Goal: Transaction & Acquisition: Purchase product/service

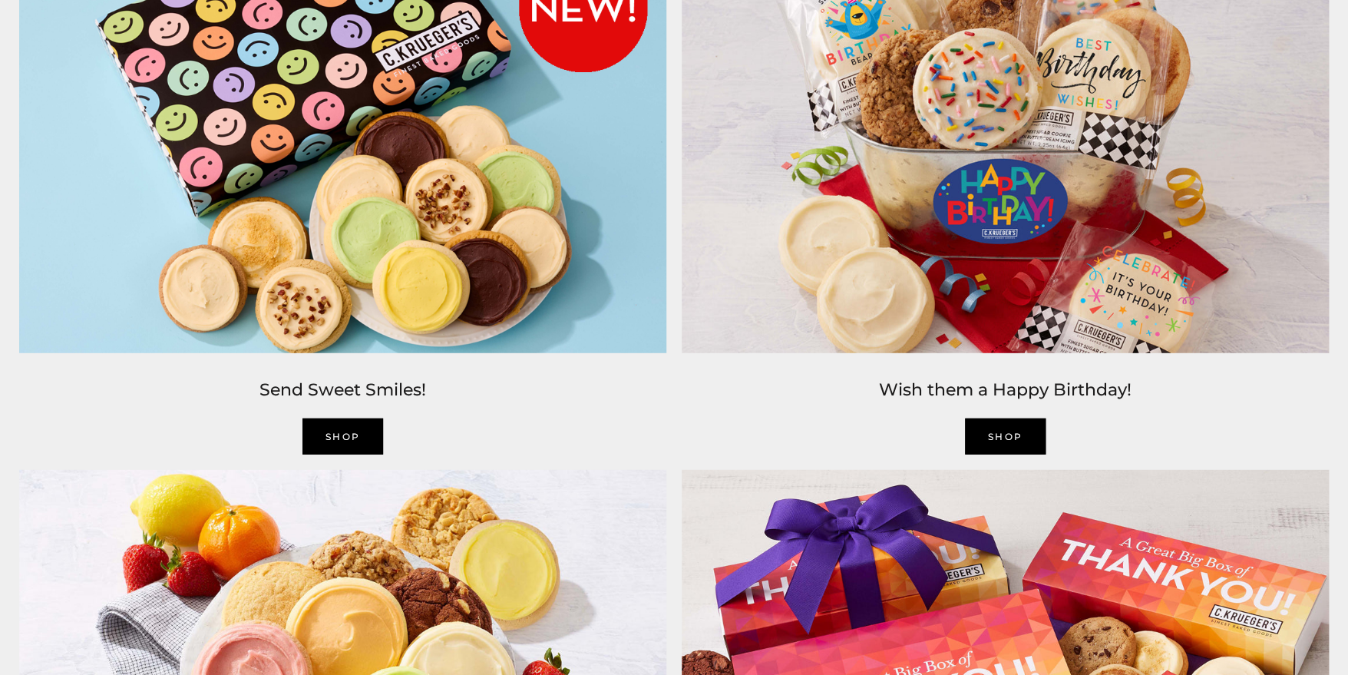
scroll to position [1843, 0]
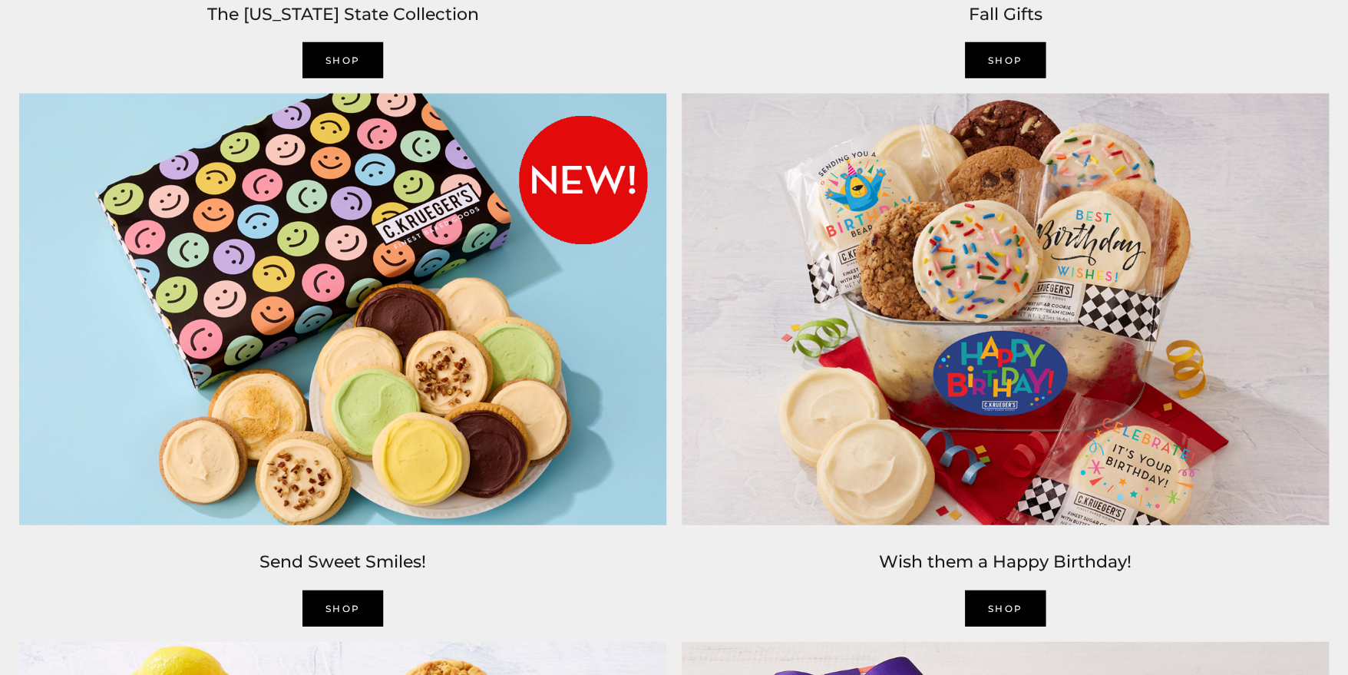
click at [1013, 596] on link "SHOP" at bounding box center [1005, 608] width 81 height 36
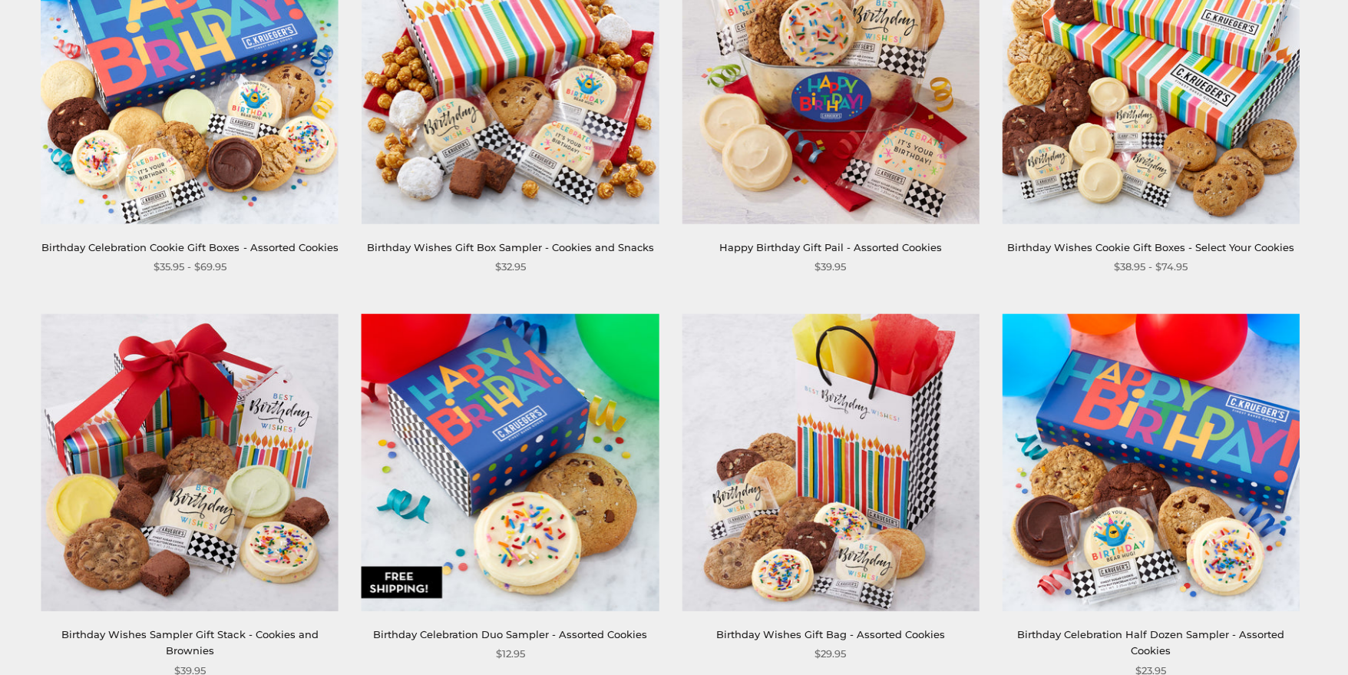
scroll to position [306, 0]
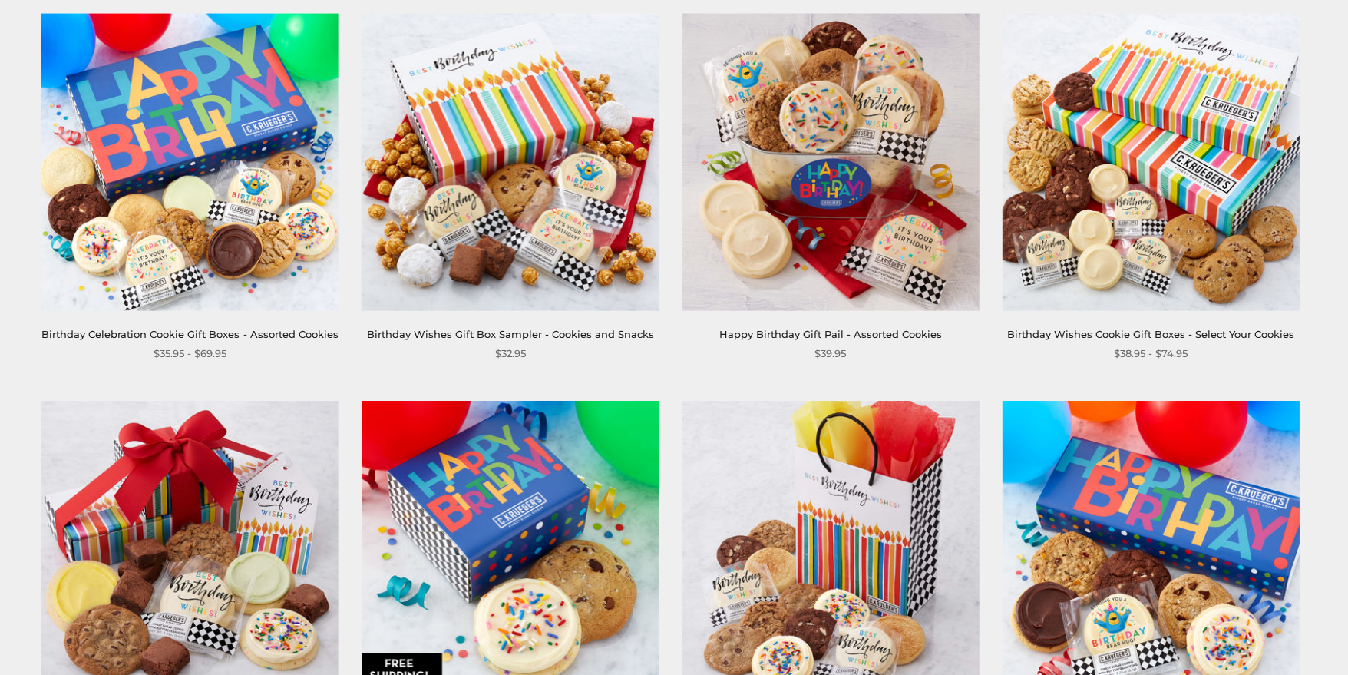
click at [1101, 323] on div "Birthday Wishes Cookie Gift Boxes - Select Your Cookies $38.95 - $74.95" at bounding box center [1150, 188] width 297 height 349
click at [1086, 267] on img at bounding box center [1150, 162] width 297 height 297
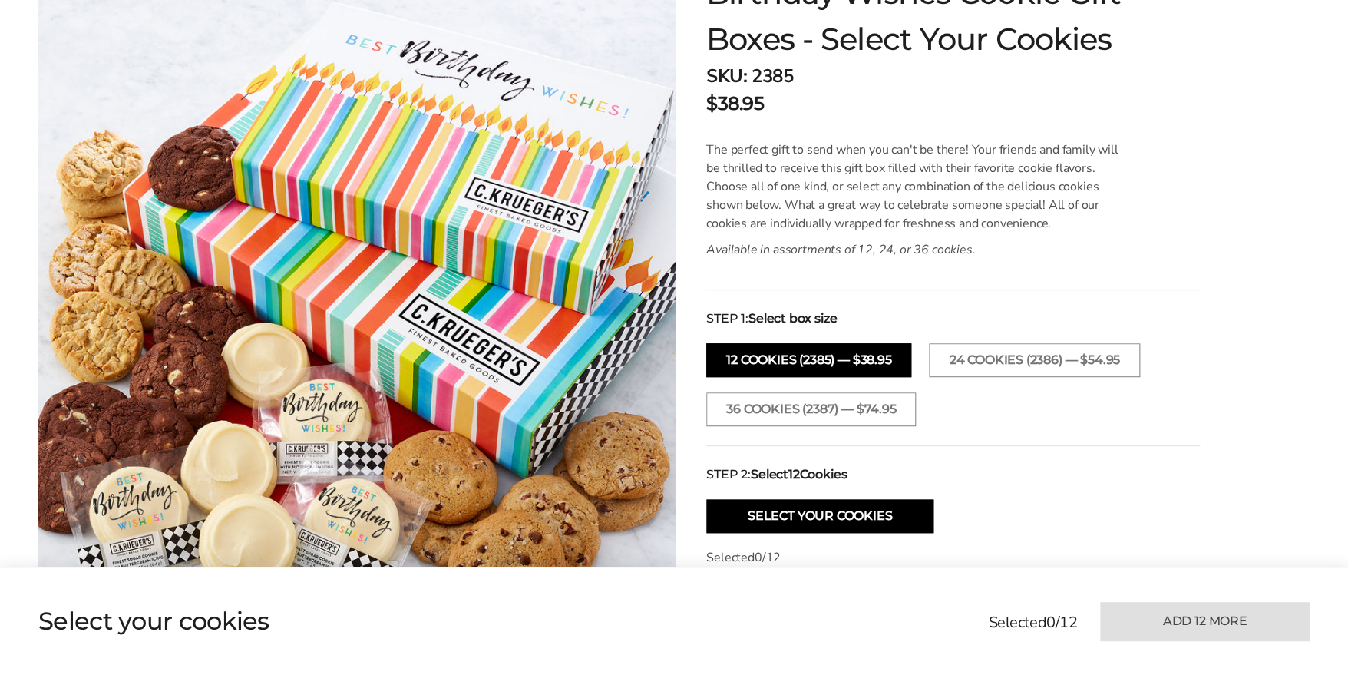
scroll to position [306, 0]
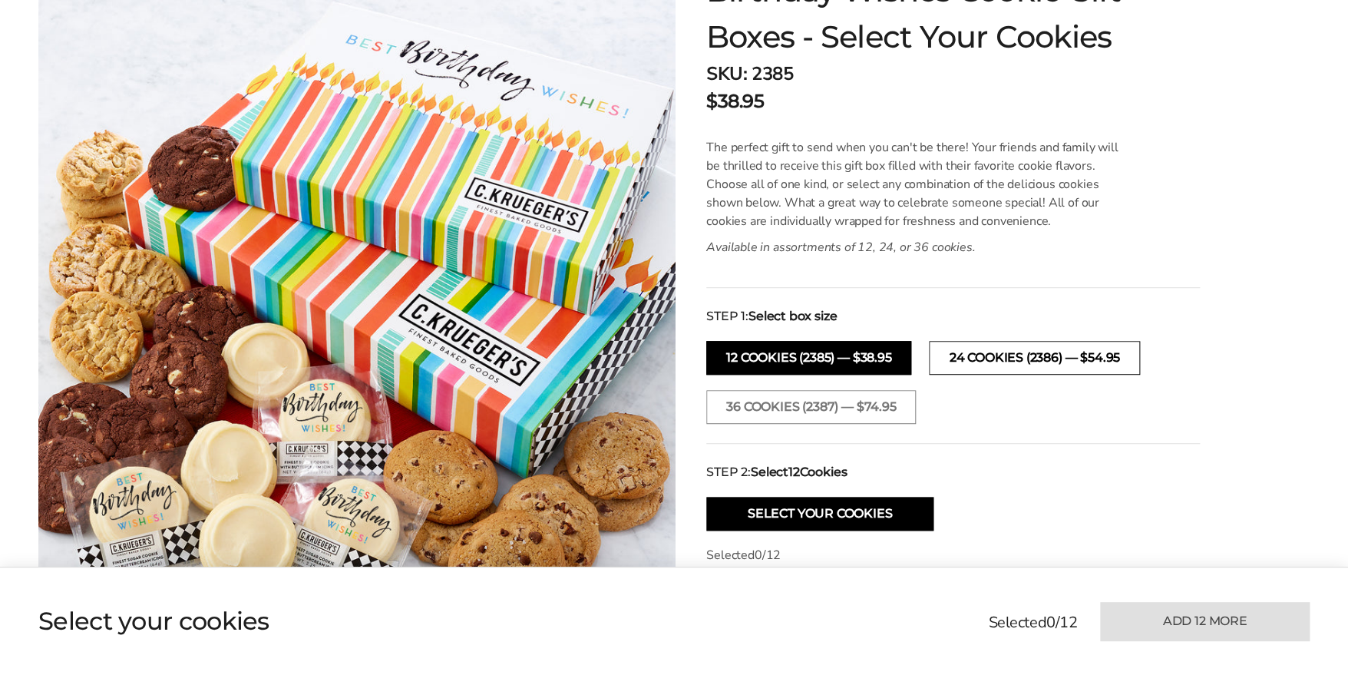
click at [984, 352] on button "24 Cookies (2386) — $54.95" at bounding box center [1034, 358] width 210 height 34
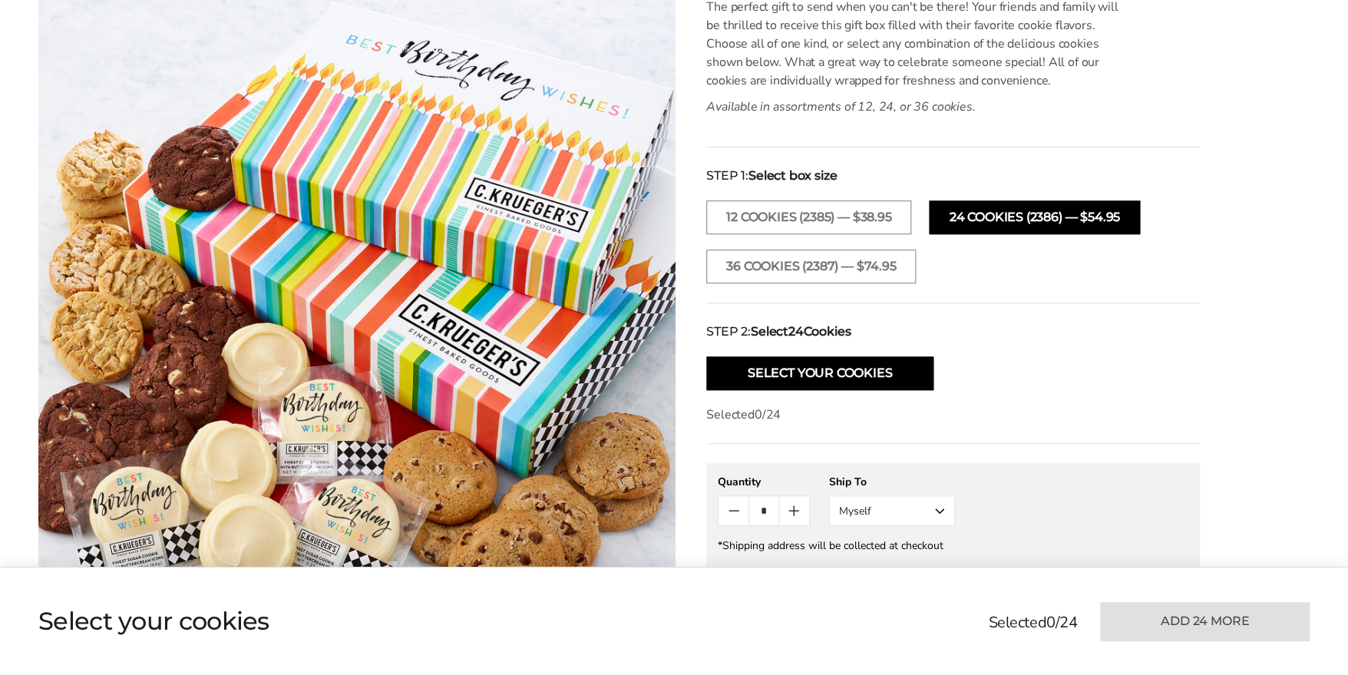
scroll to position [461, 0]
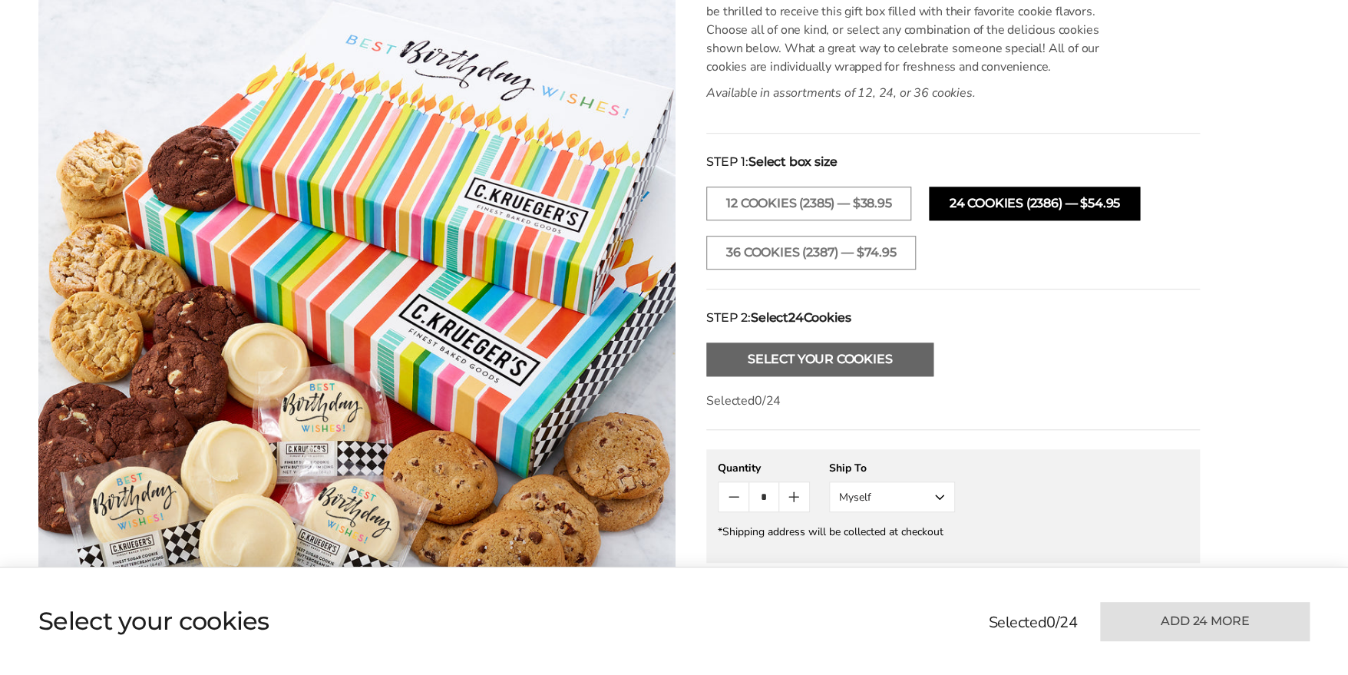
click at [810, 357] on button "Select Your Cookies" at bounding box center [819, 359] width 227 height 34
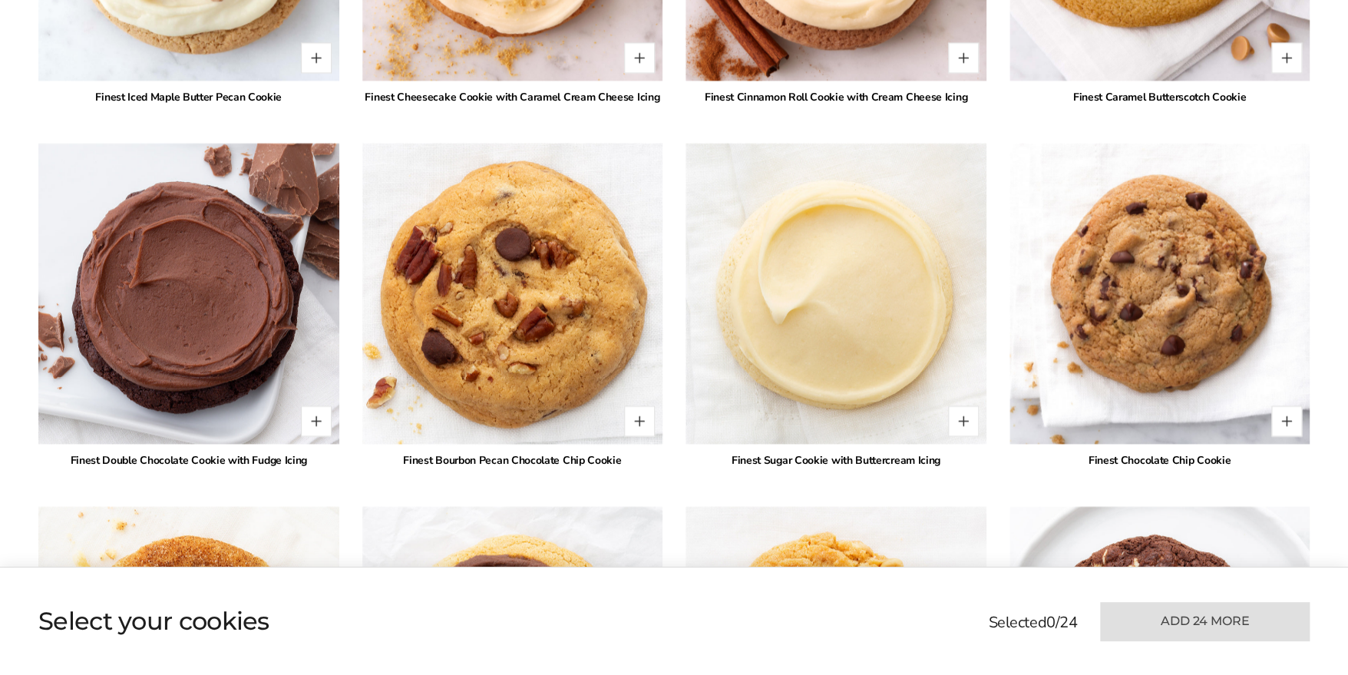
scroll to position [1808, 0]
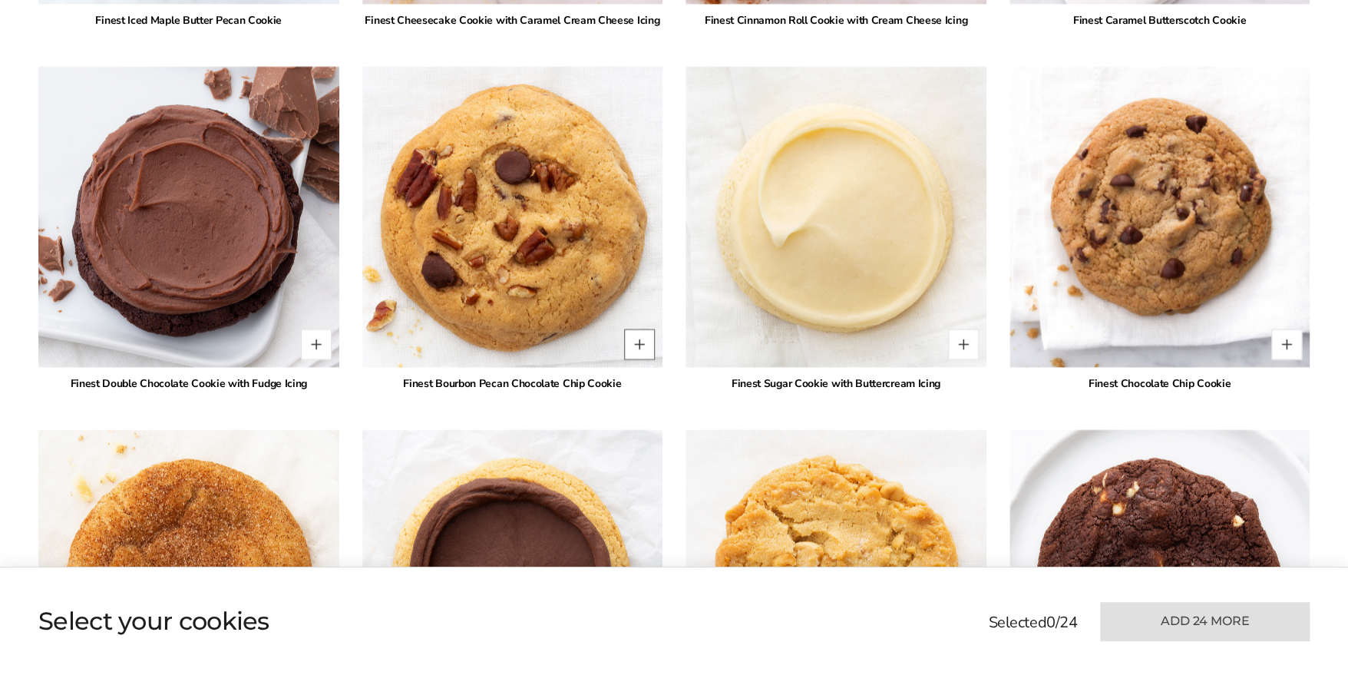
click at [634, 339] on button "Quantity button plus" at bounding box center [639, 344] width 31 height 31
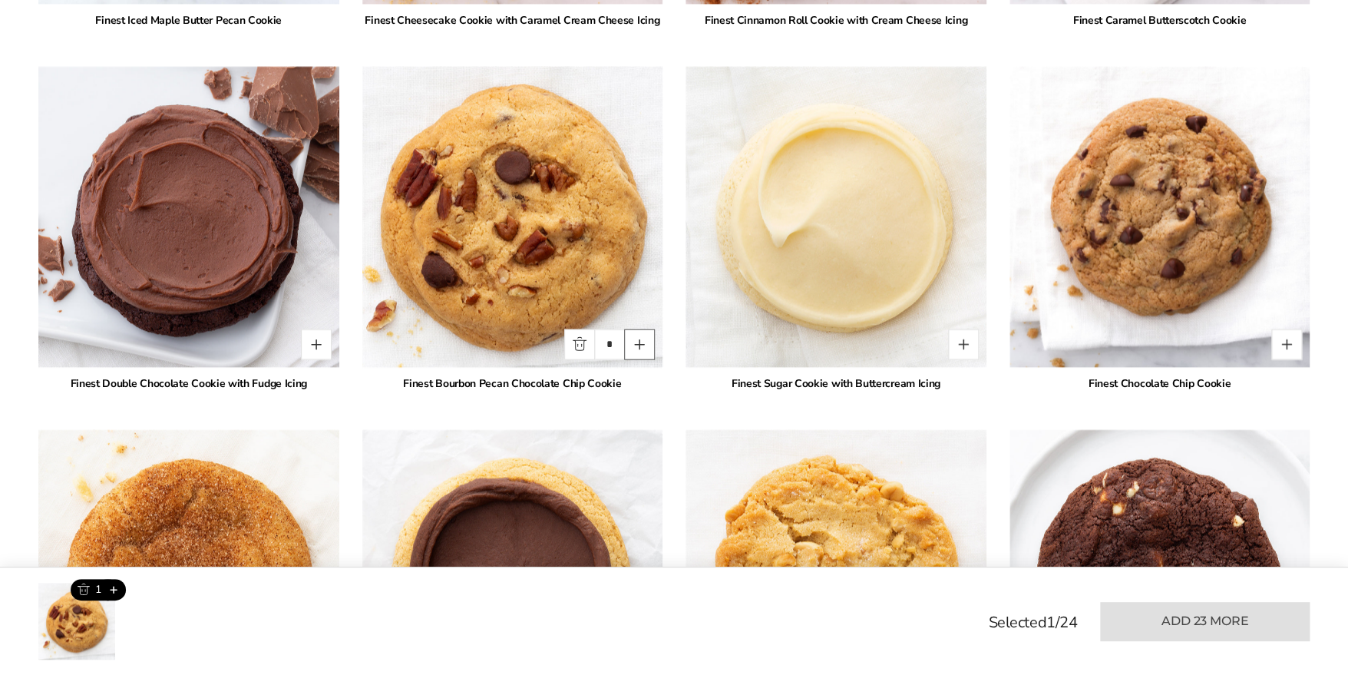
click at [639, 345] on button "Quantity button plus" at bounding box center [639, 344] width 31 height 31
click at [639, 344] on button "Quantity button plus" at bounding box center [639, 344] width 31 height 31
click at [639, 342] on button "Quantity button plus" at bounding box center [639, 344] width 31 height 31
type input "*"
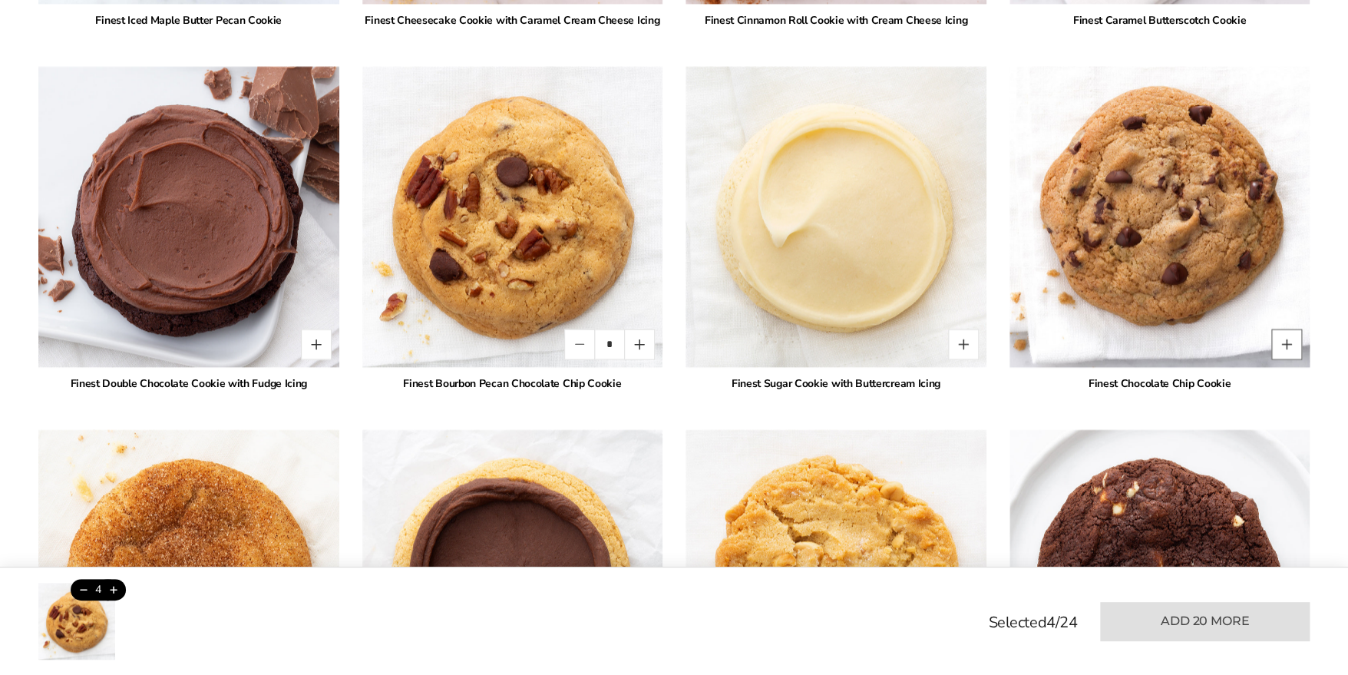
click at [1289, 346] on button "Quantity button plus" at bounding box center [1287, 344] width 31 height 31
click at [1288, 344] on button "Quantity button plus" at bounding box center [1287, 344] width 31 height 31
type input "*"
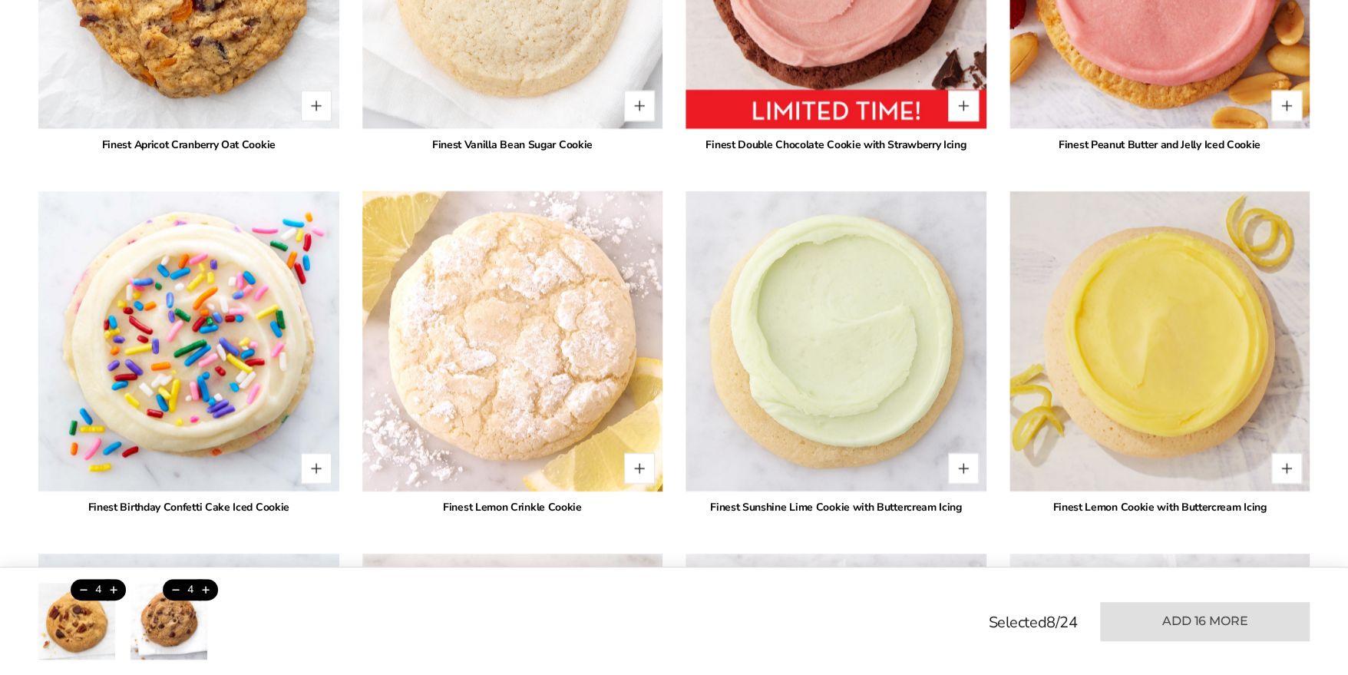
scroll to position [2883, 0]
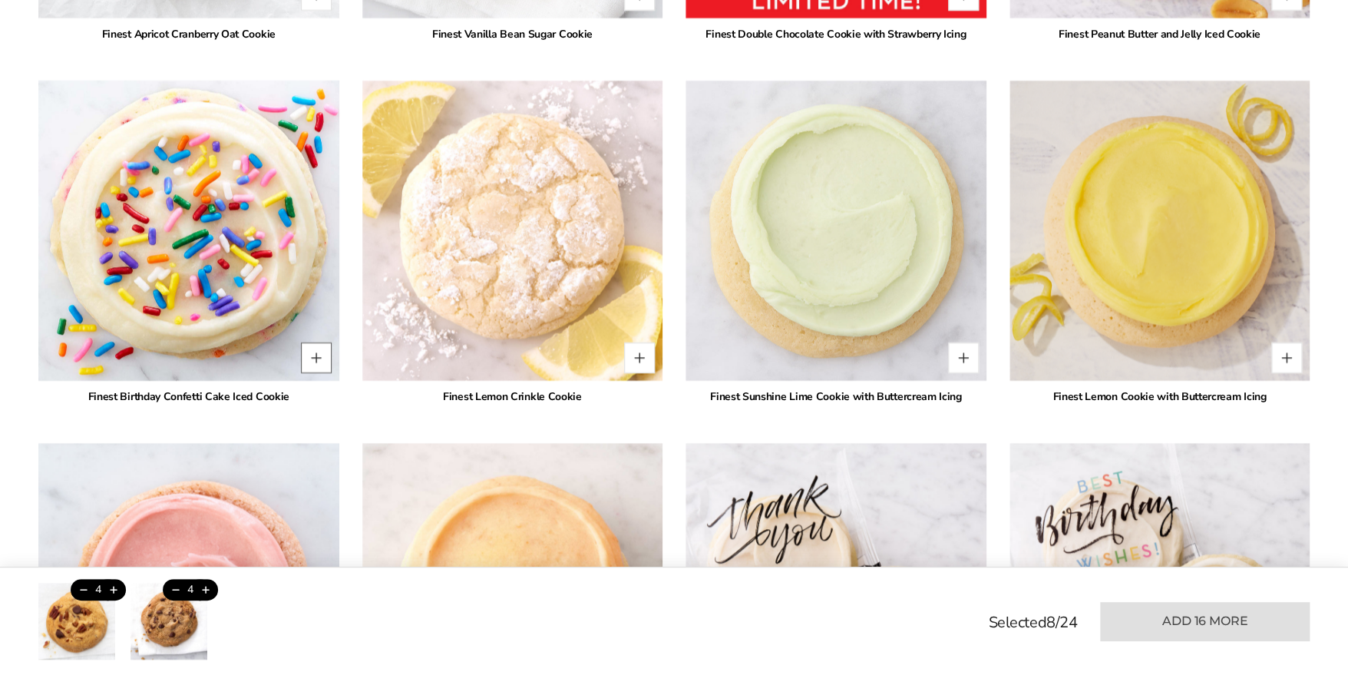
click at [309, 356] on button "Quantity button plus" at bounding box center [316, 357] width 31 height 31
type input "*"
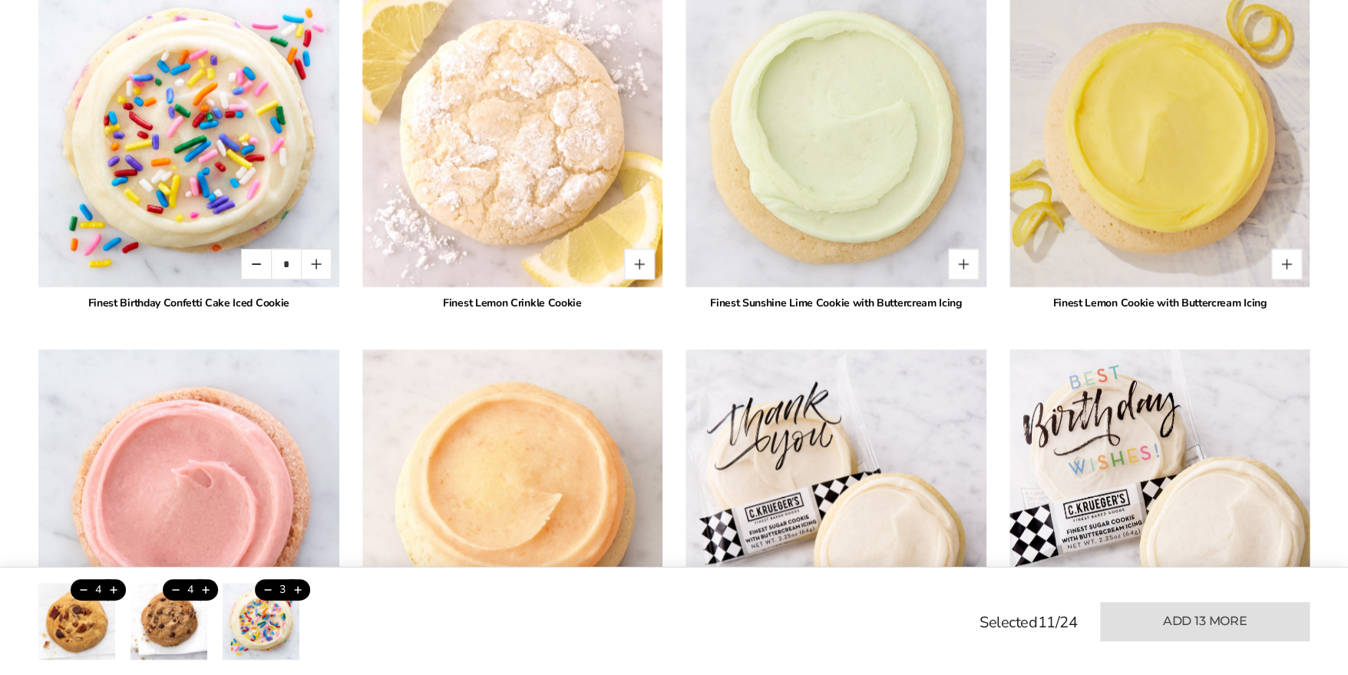
scroll to position [3190, 0]
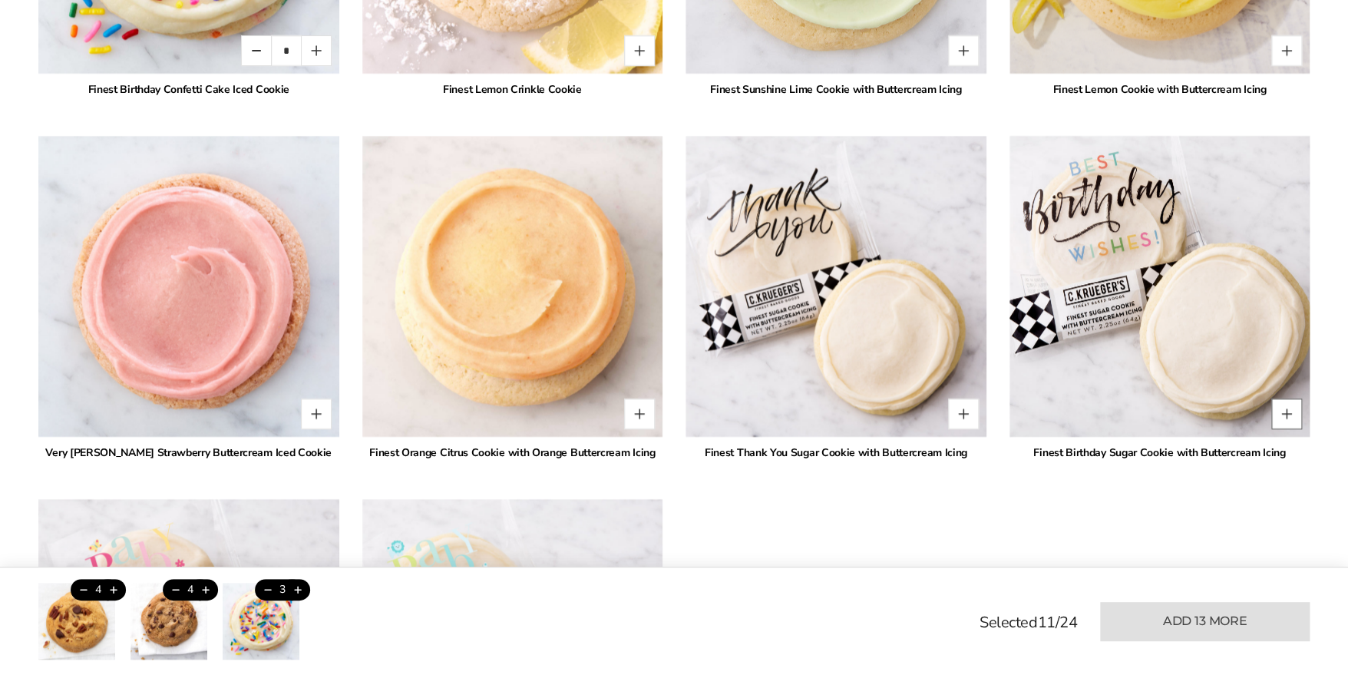
click at [1288, 406] on button "Quantity button plus" at bounding box center [1287, 414] width 31 height 31
click at [1290, 405] on button "Quantity button plus" at bounding box center [1287, 414] width 31 height 31
click at [1286, 402] on button "Quantity button plus" at bounding box center [1287, 414] width 31 height 31
type input "*"
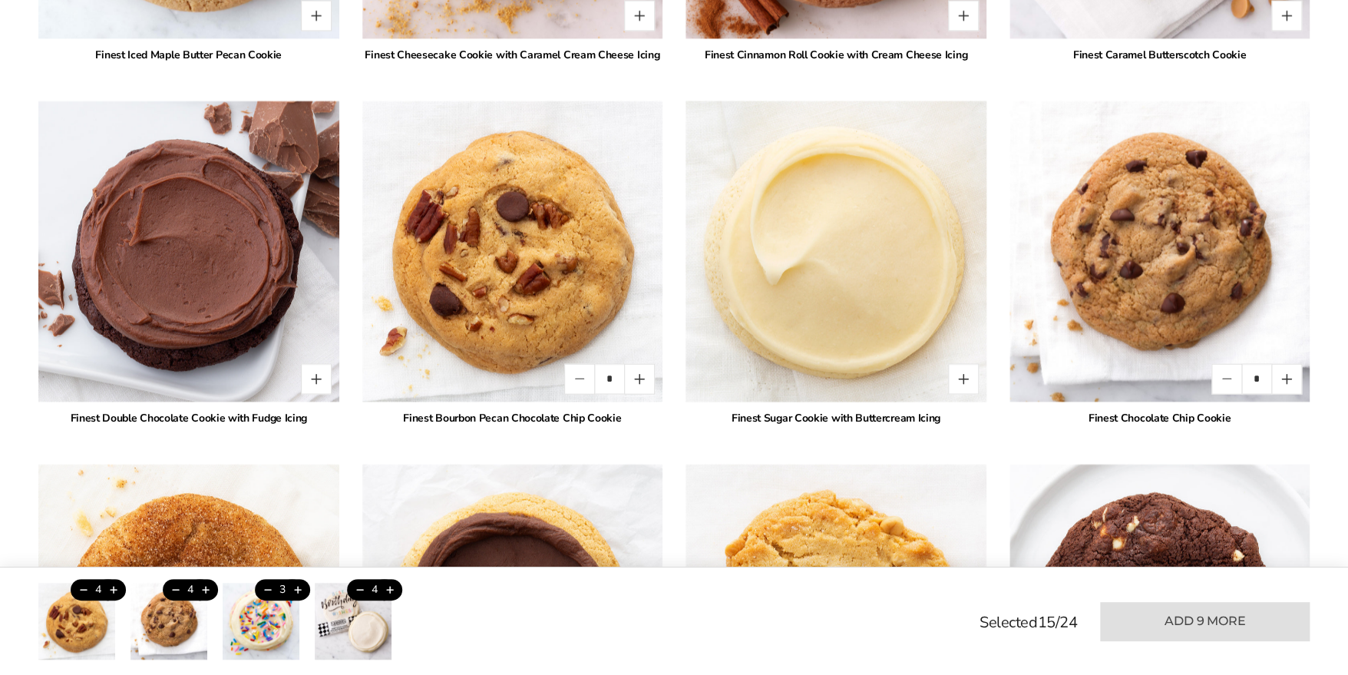
scroll to position [1732, 0]
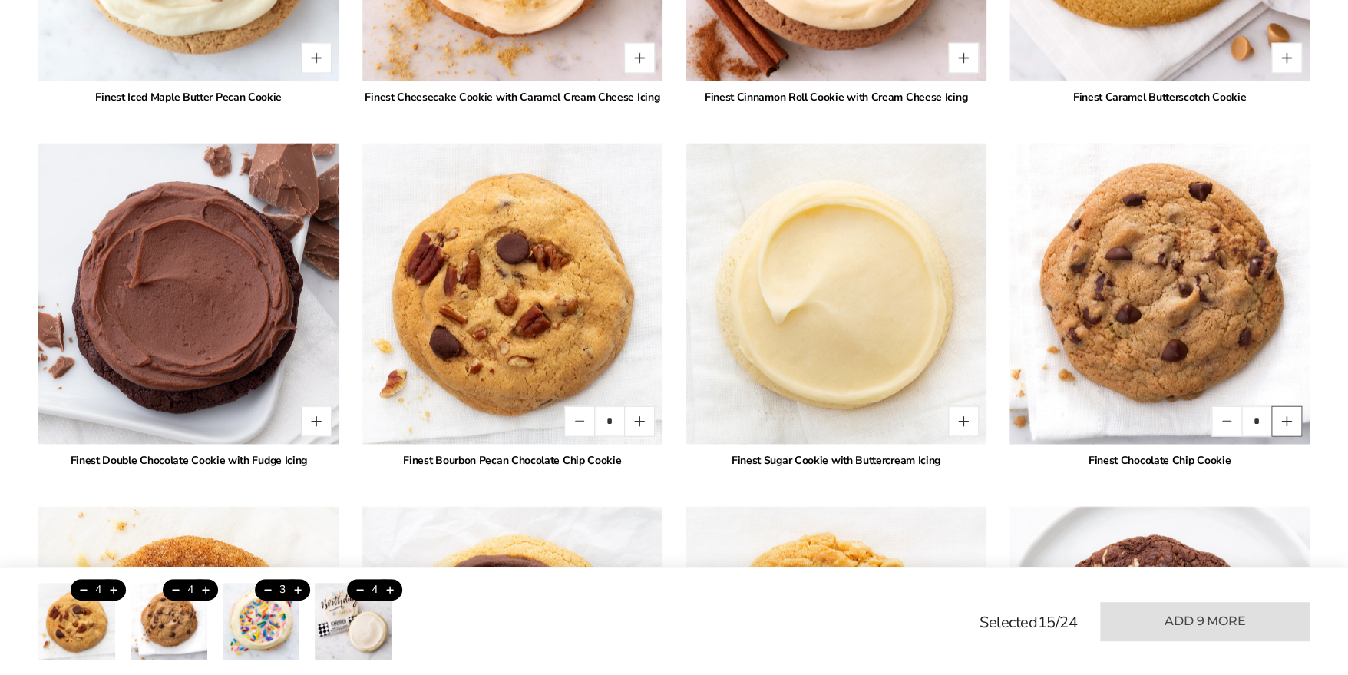
click at [1283, 419] on button "Quantity button plus" at bounding box center [1287, 421] width 31 height 31
type input "*"
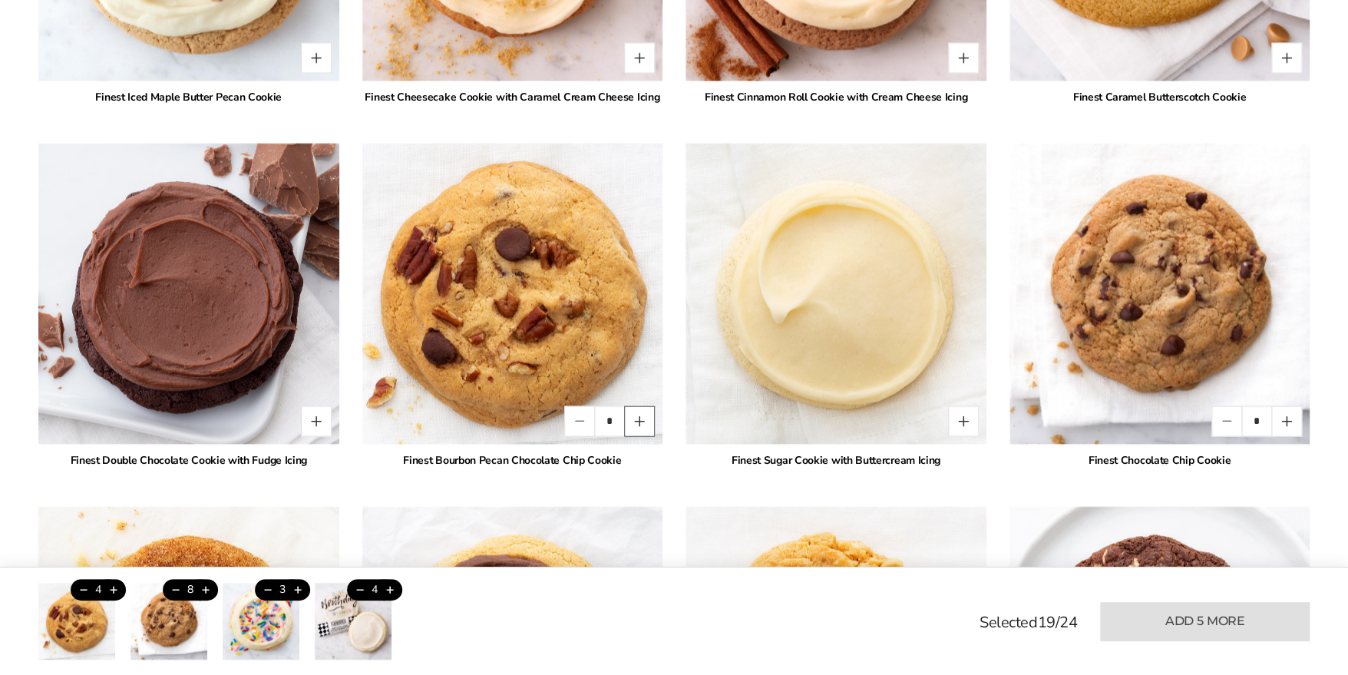
click at [643, 415] on button "Quantity button plus" at bounding box center [639, 421] width 31 height 31
click at [640, 420] on button "Quantity button plus" at bounding box center [639, 421] width 31 height 31
click at [580, 418] on button "Quantity button minus" at bounding box center [579, 421] width 31 height 31
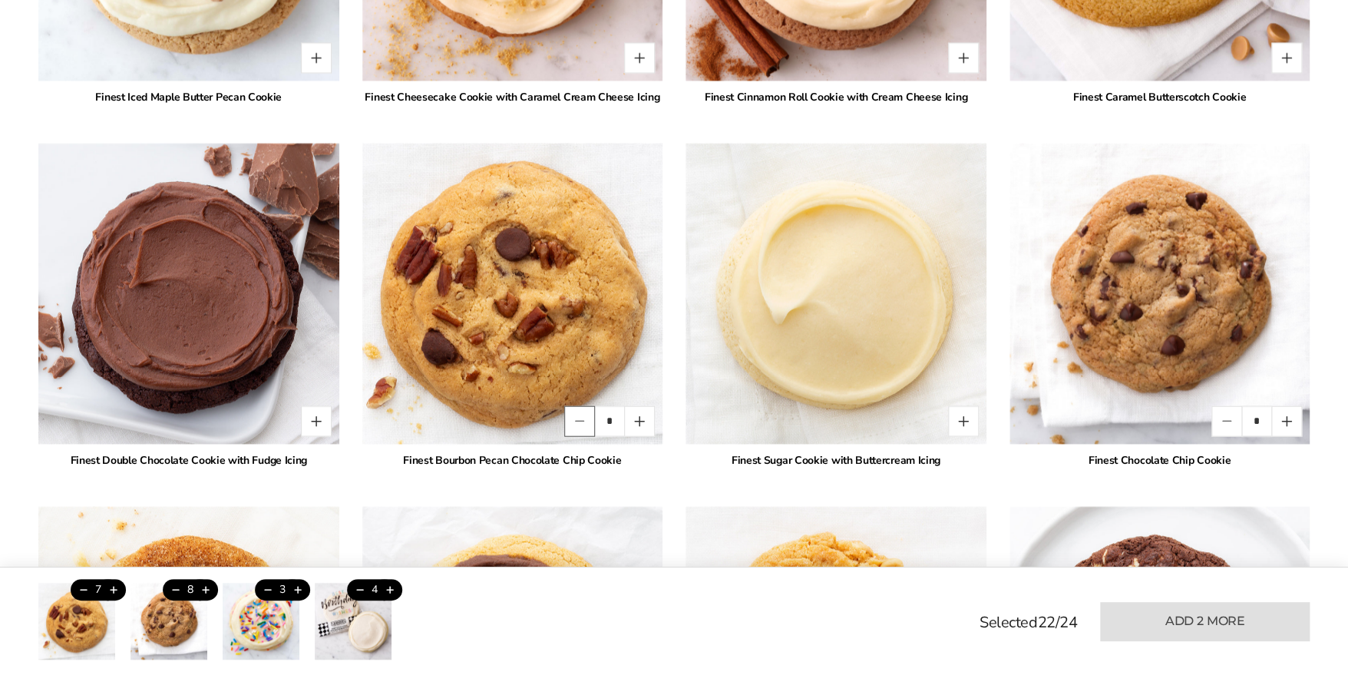
click at [580, 418] on button "Quantity button minus" at bounding box center [579, 421] width 31 height 31
type input "*"
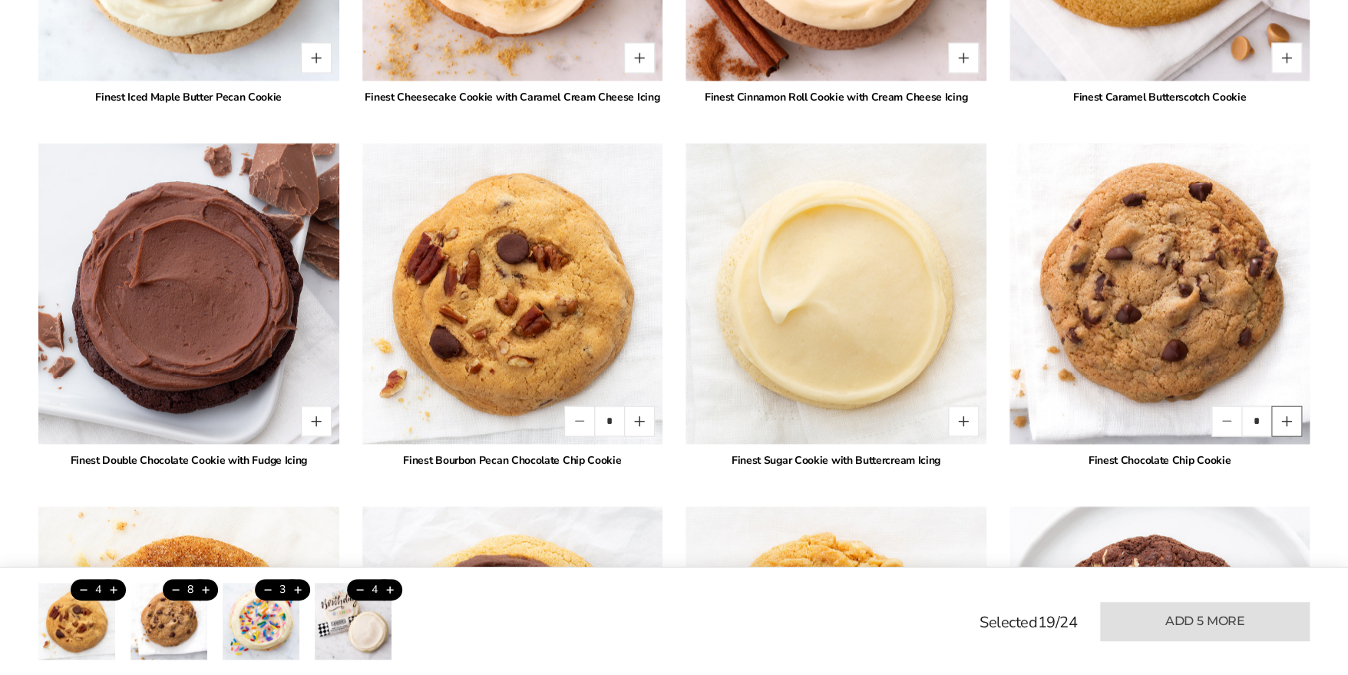
click at [1285, 418] on button "Quantity button plus" at bounding box center [1287, 421] width 31 height 31
type input "**"
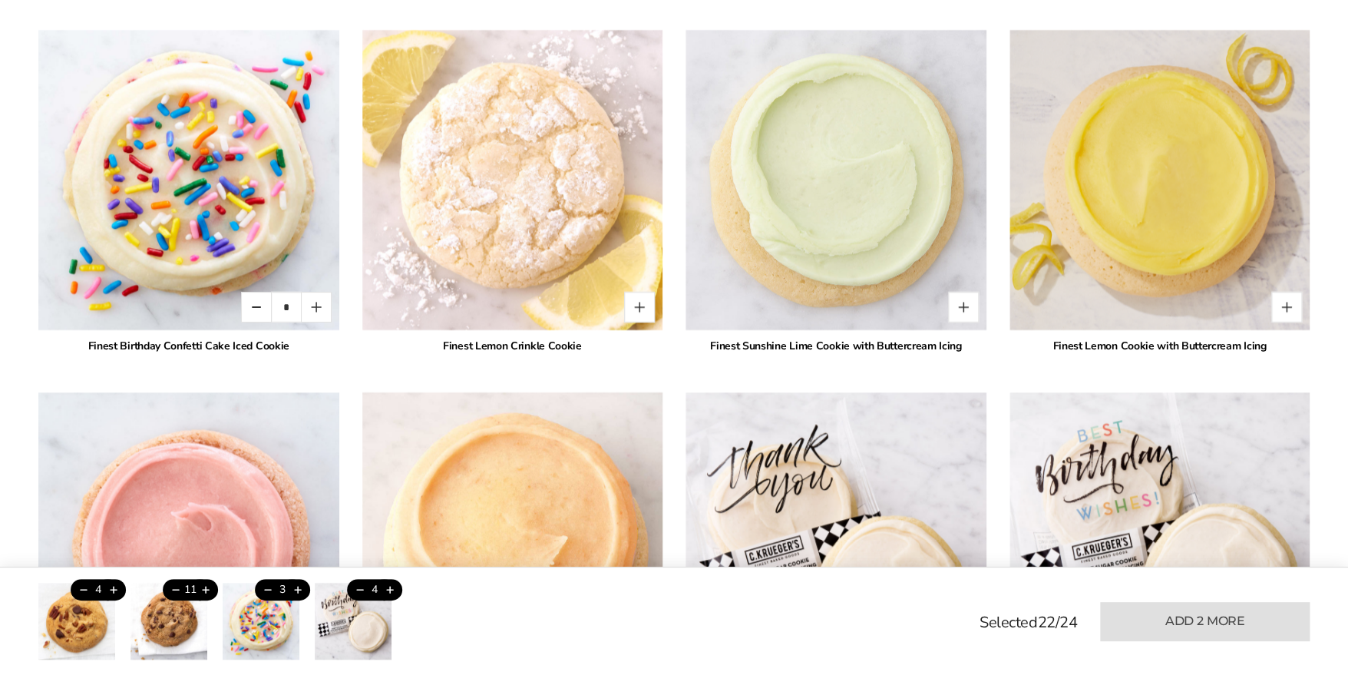
scroll to position [2960, 0]
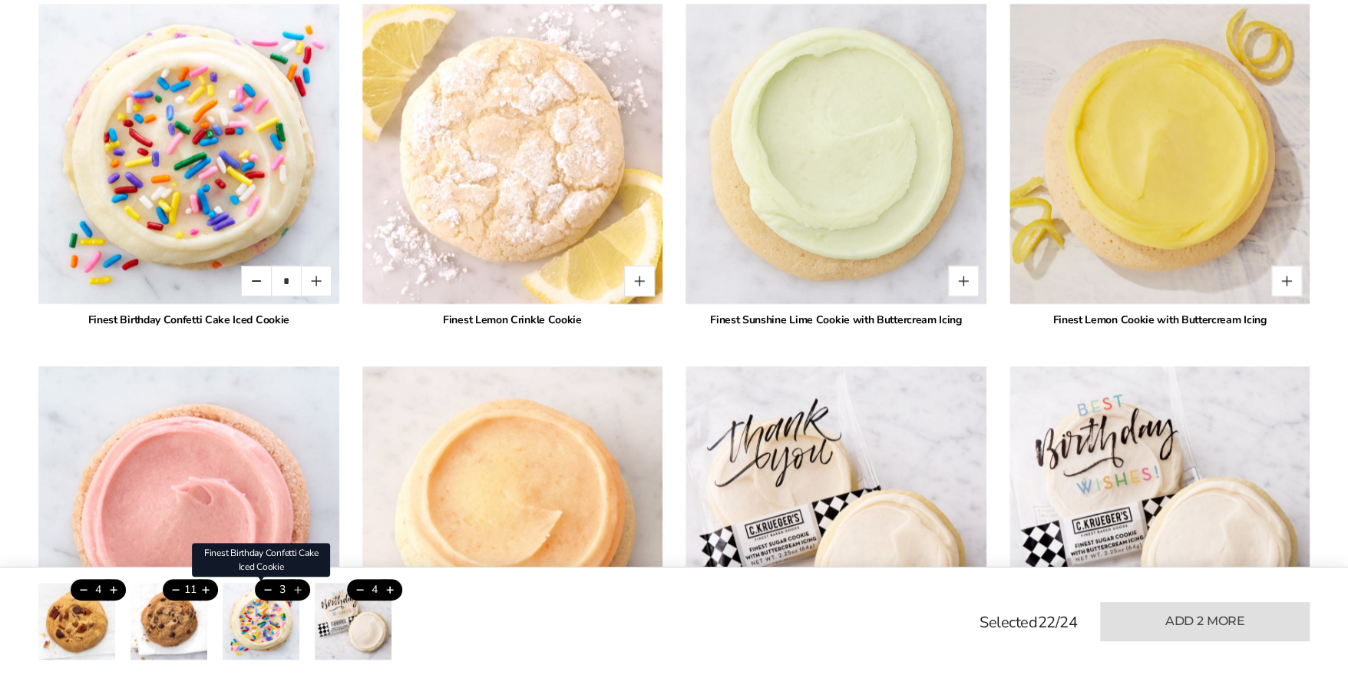
click at [301, 582] on button "Add this product" at bounding box center [297, 590] width 25 height 22
type input "*"
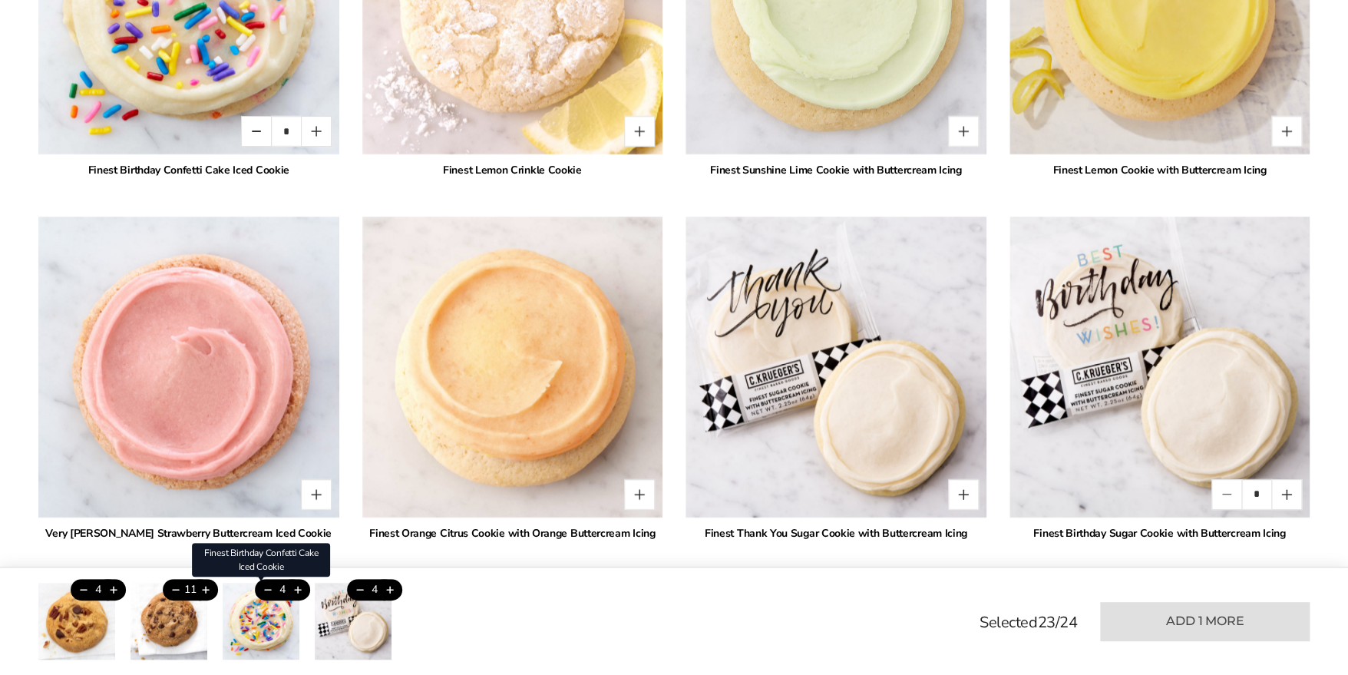
scroll to position [3114, 0]
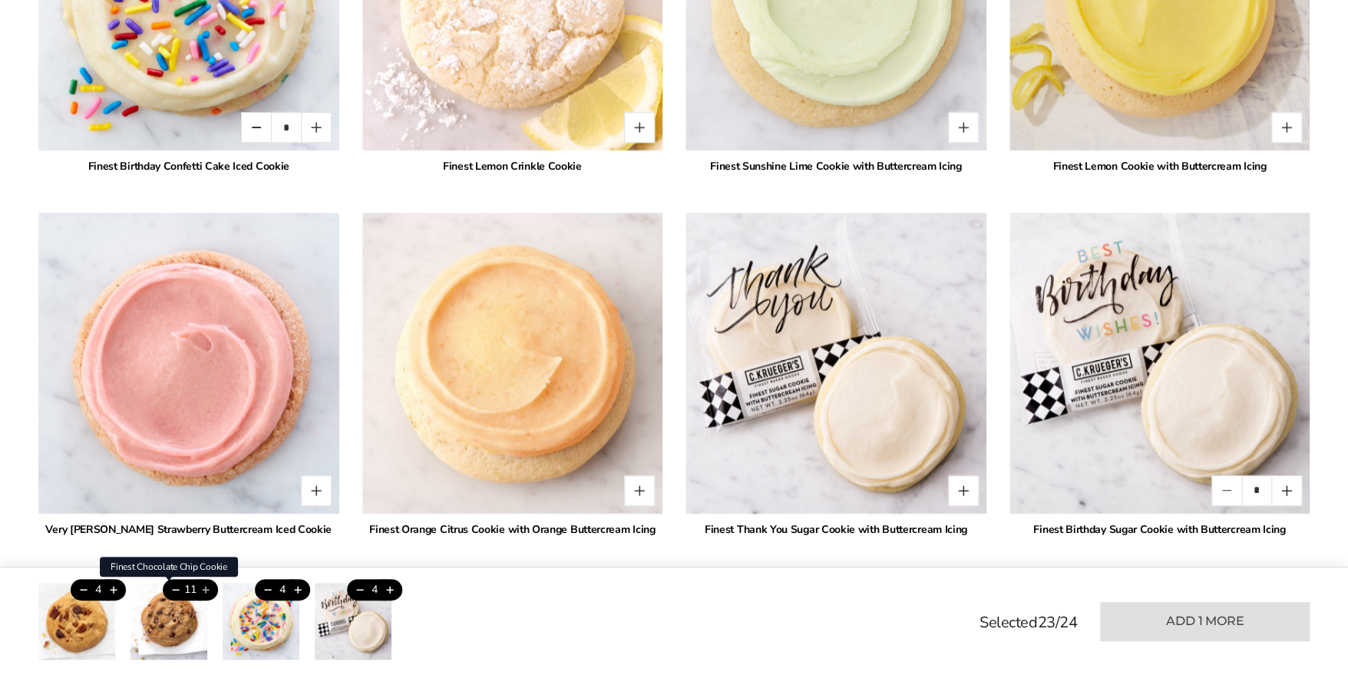
click at [207, 587] on button "Add this product" at bounding box center [205, 590] width 25 height 22
type input "**"
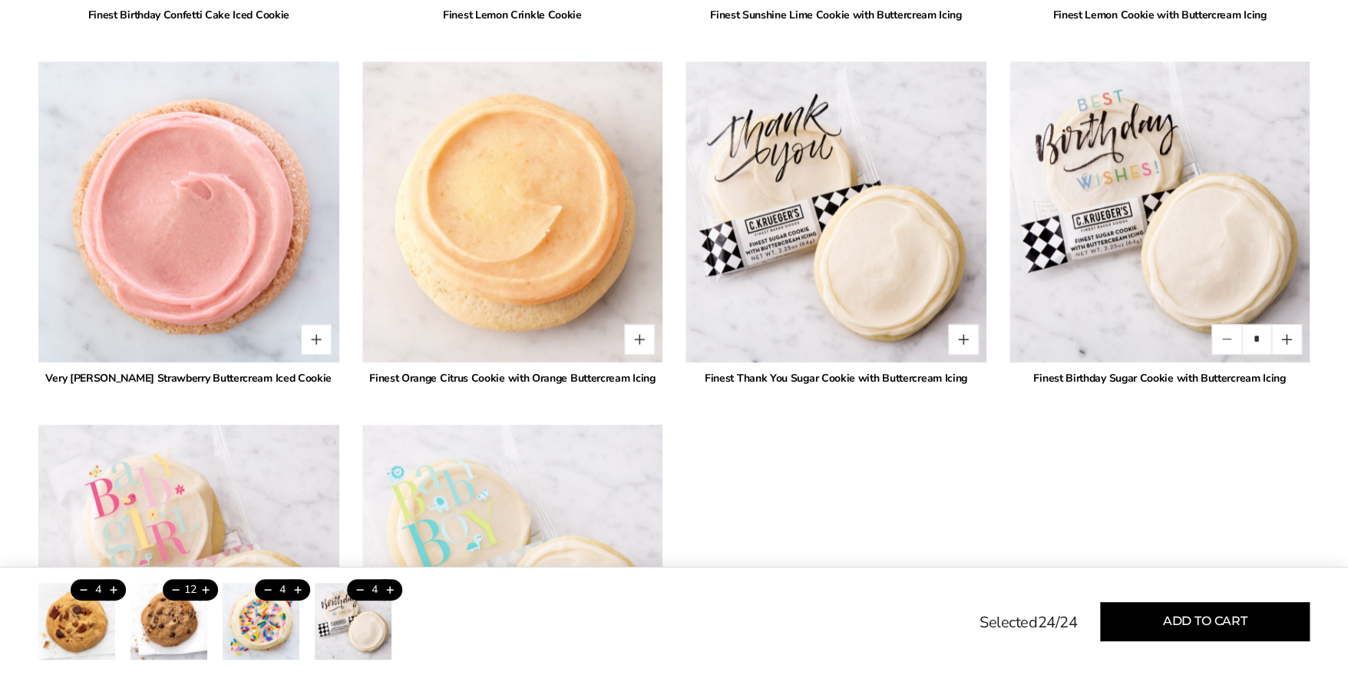
scroll to position [3267, 0]
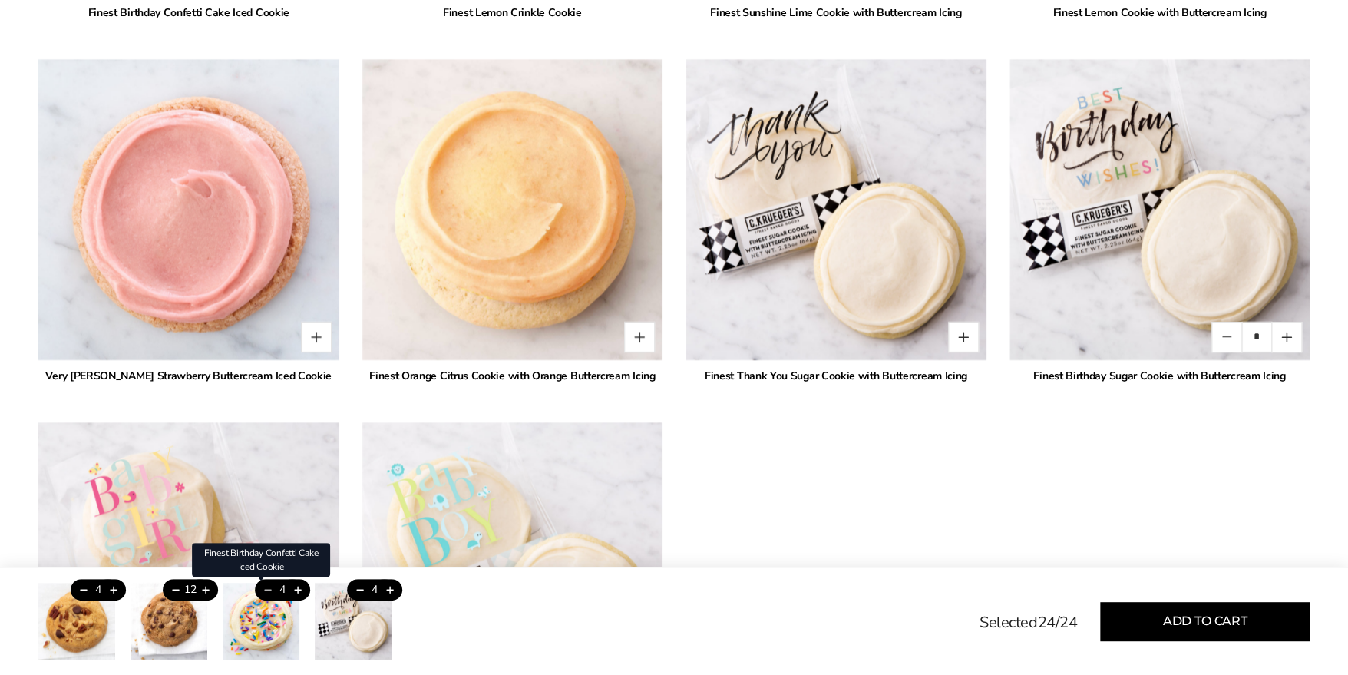
click at [260, 584] on button "Trash this product" at bounding box center [267, 590] width 25 height 22
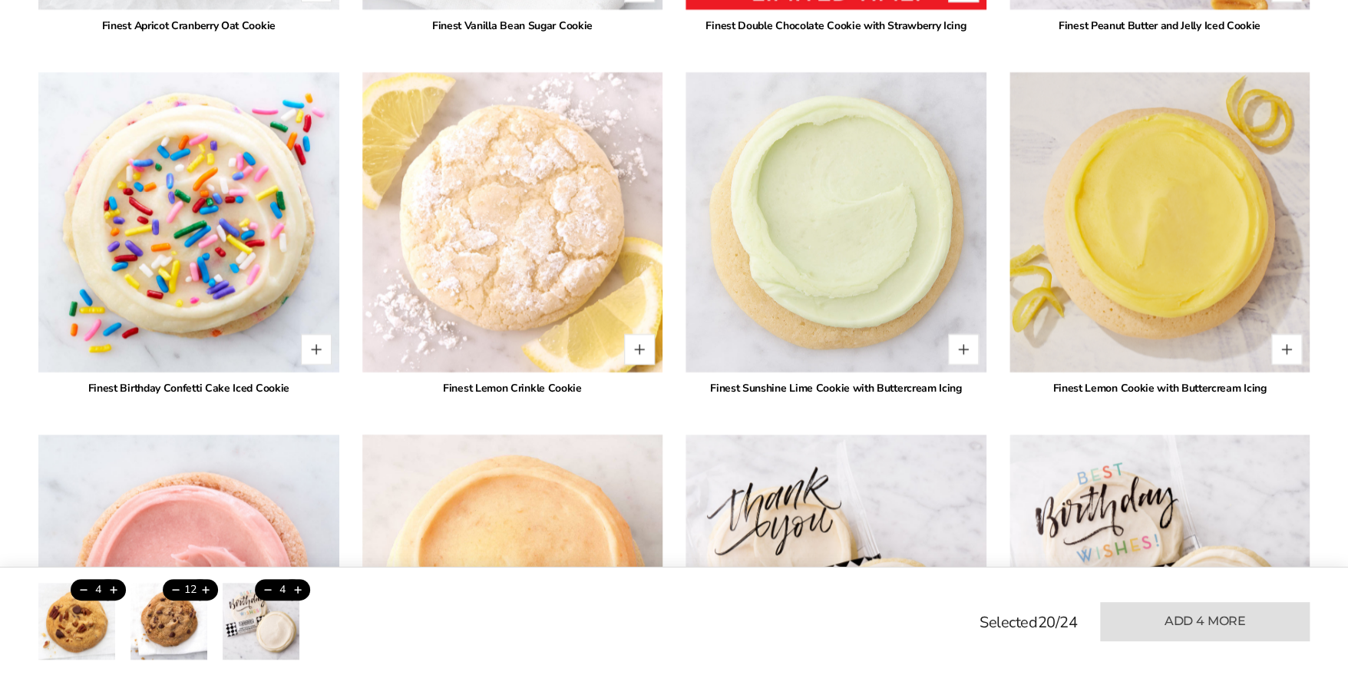
scroll to position [2730, 0]
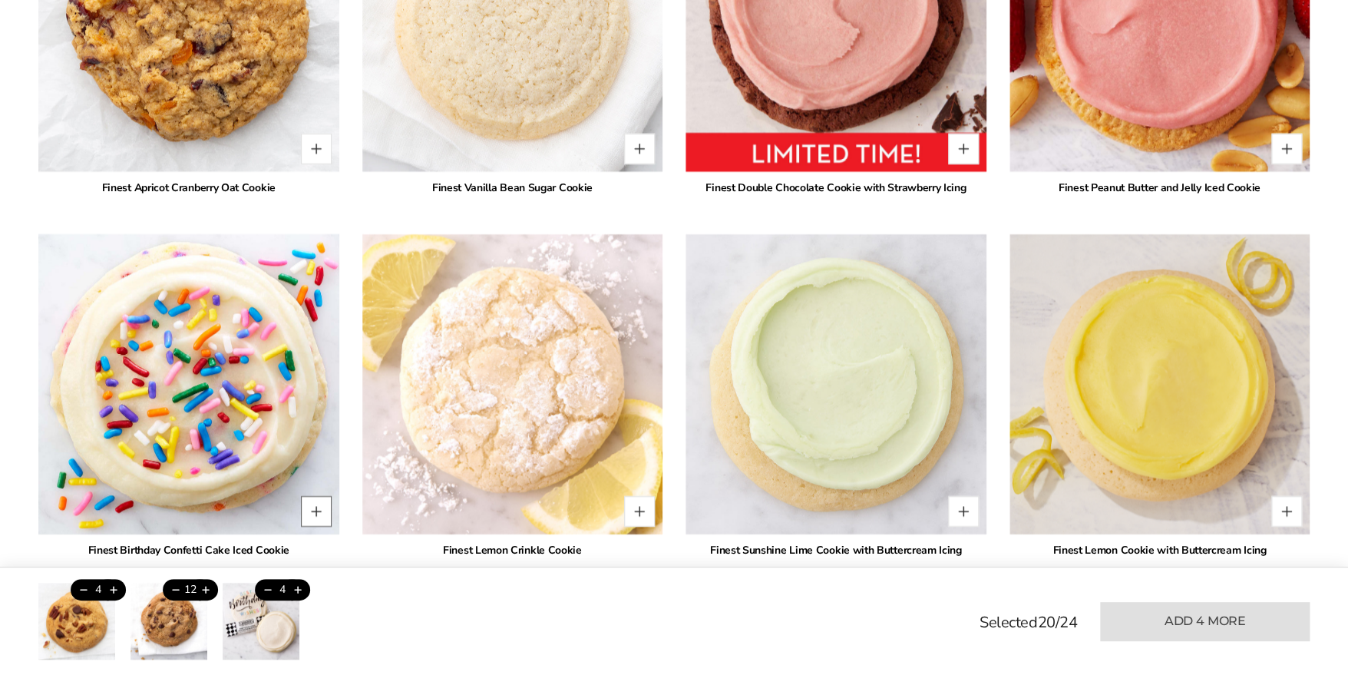
click at [315, 507] on button "Quantity button plus" at bounding box center [316, 511] width 31 height 31
type input "*"
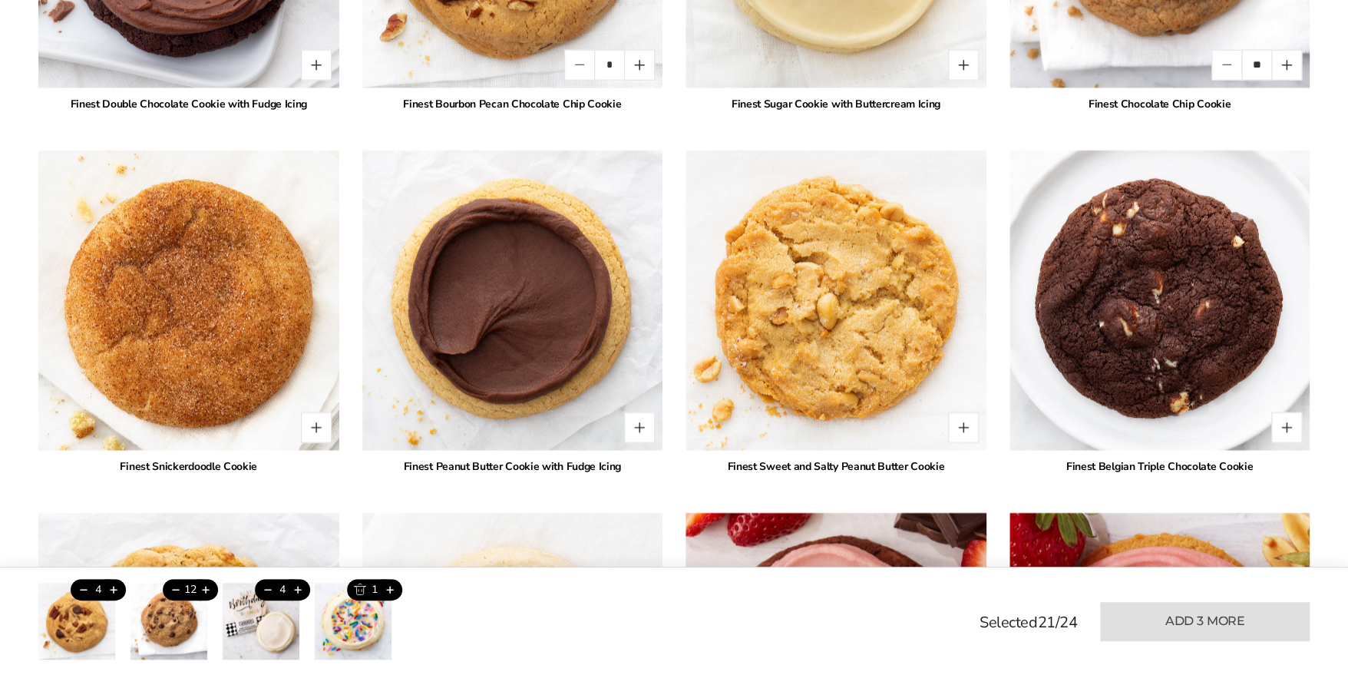
scroll to position [2039, 0]
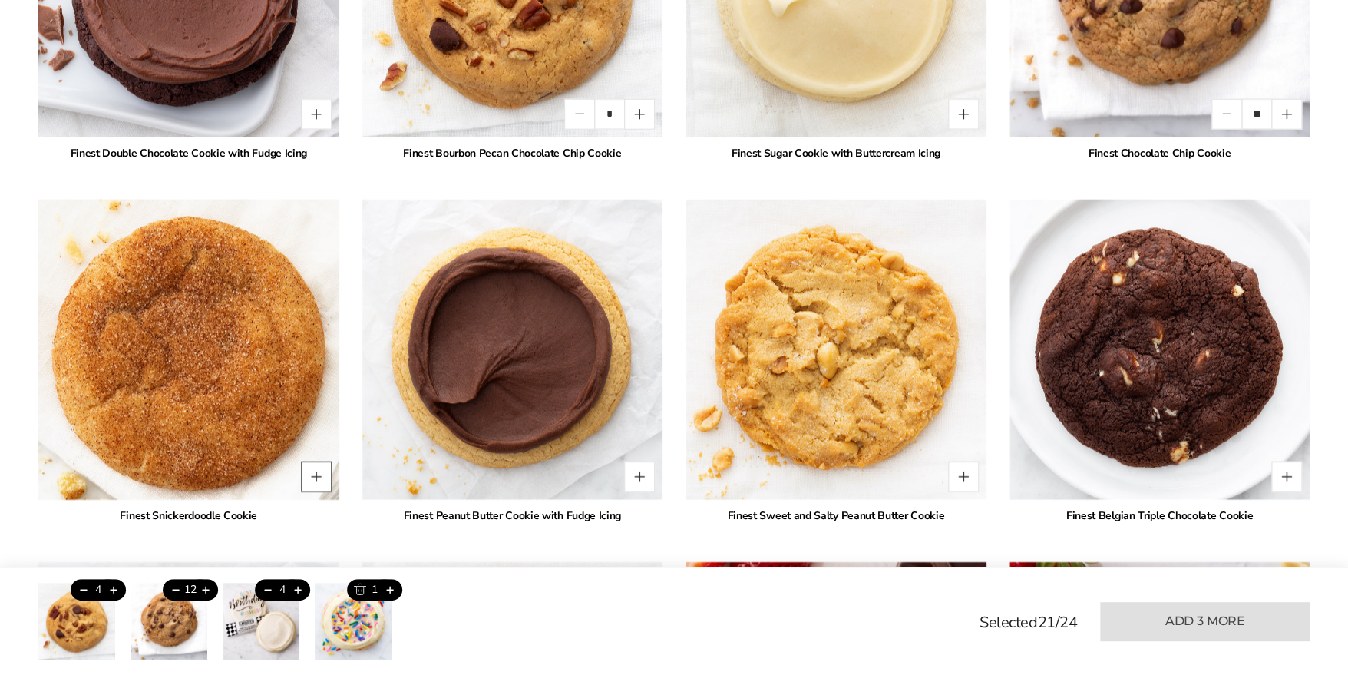
click at [316, 475] on button "Quantity button plus" at bounding box center [316, 476] width 31 height 31
type input "*"
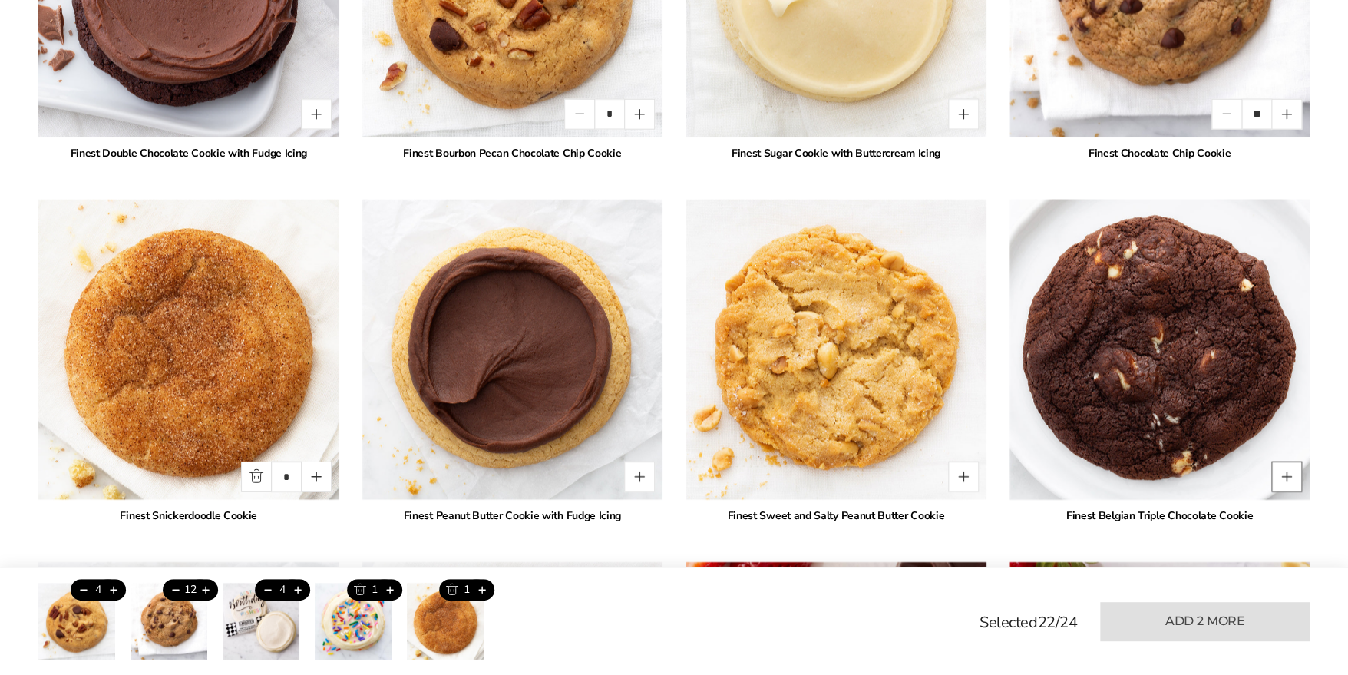
click at [1281, 476] on button "Quantity button plus" at bounding box center [1287, 476] width 31 height 31
type input "*"
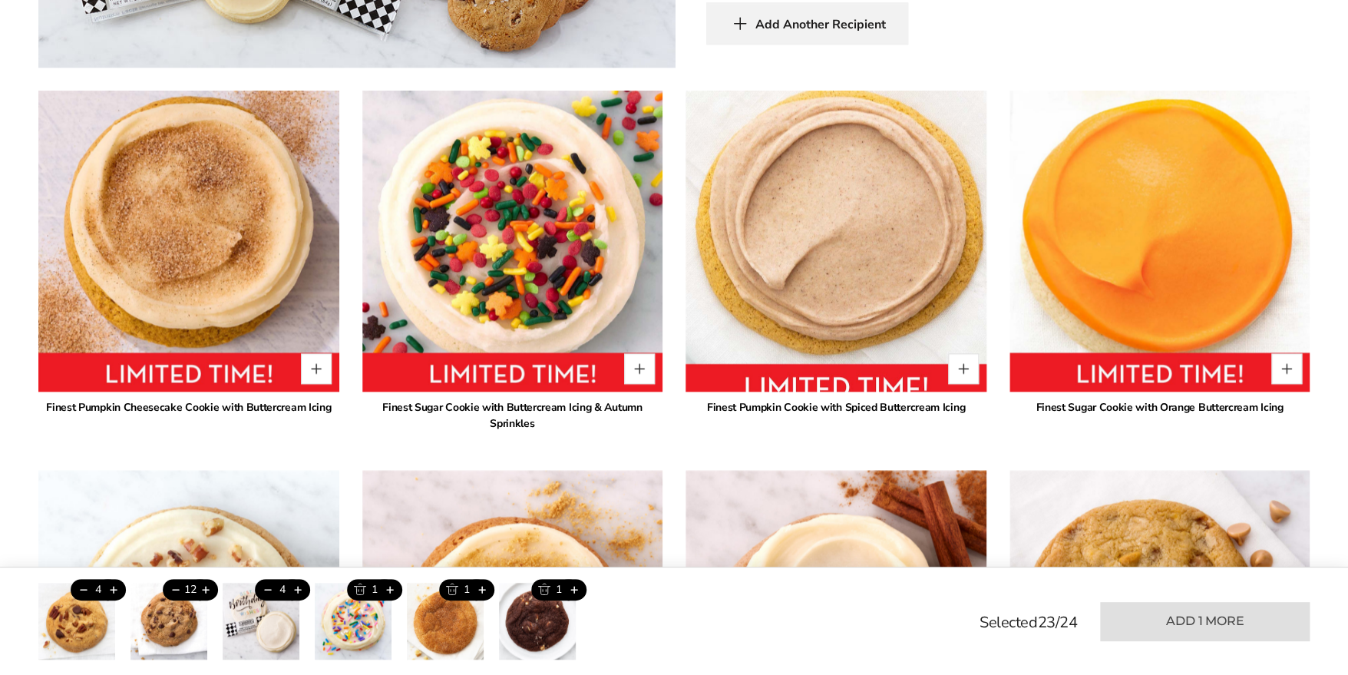
scroll to position [1040, 0]
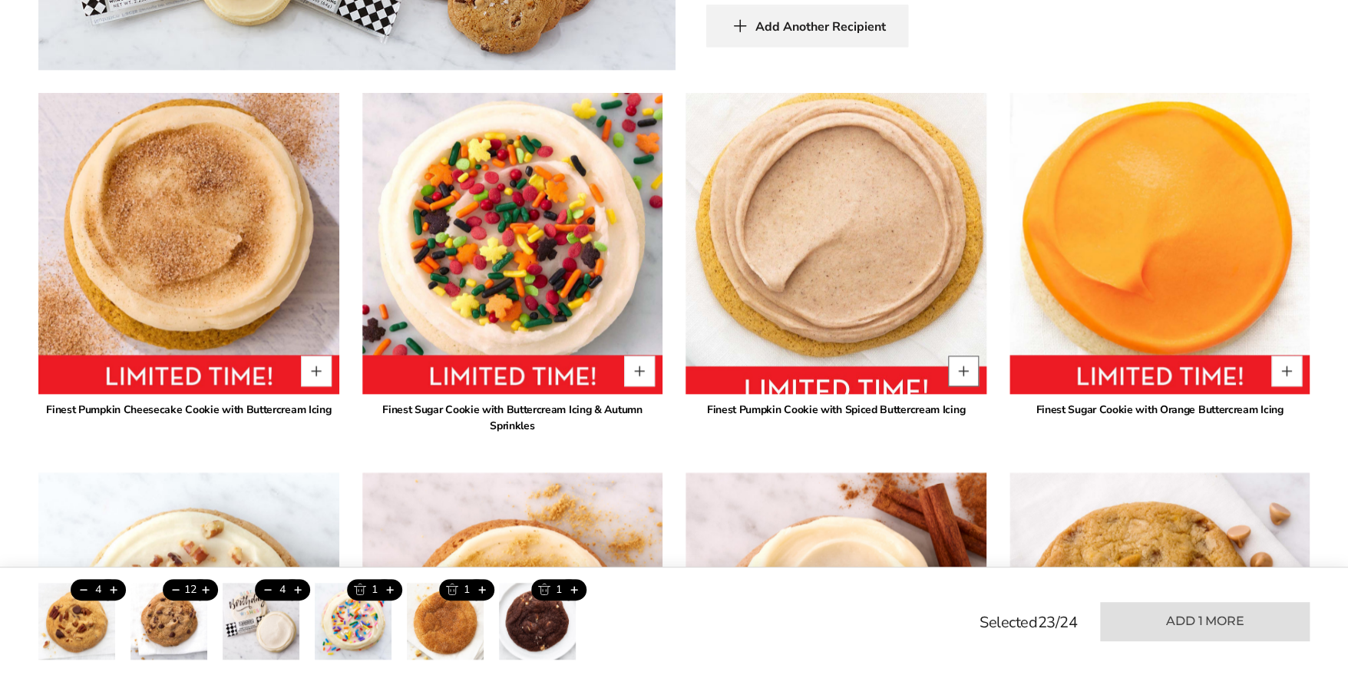
click at [958, 364] on button "Quantity button plus" at bounding box center [963, 371] width 31 height 31
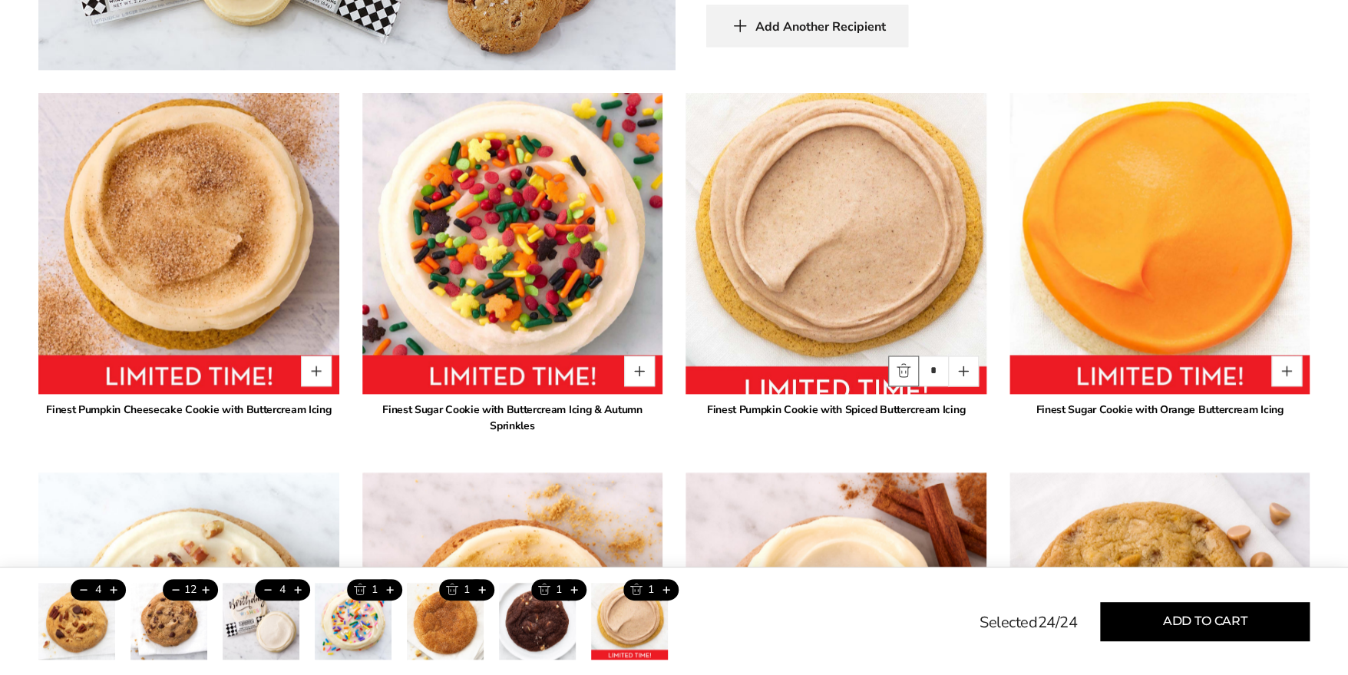
click at [903, 375] on button "Quantity button minus" at bounding box center [903, 371] width 31 height 31
type input "*"
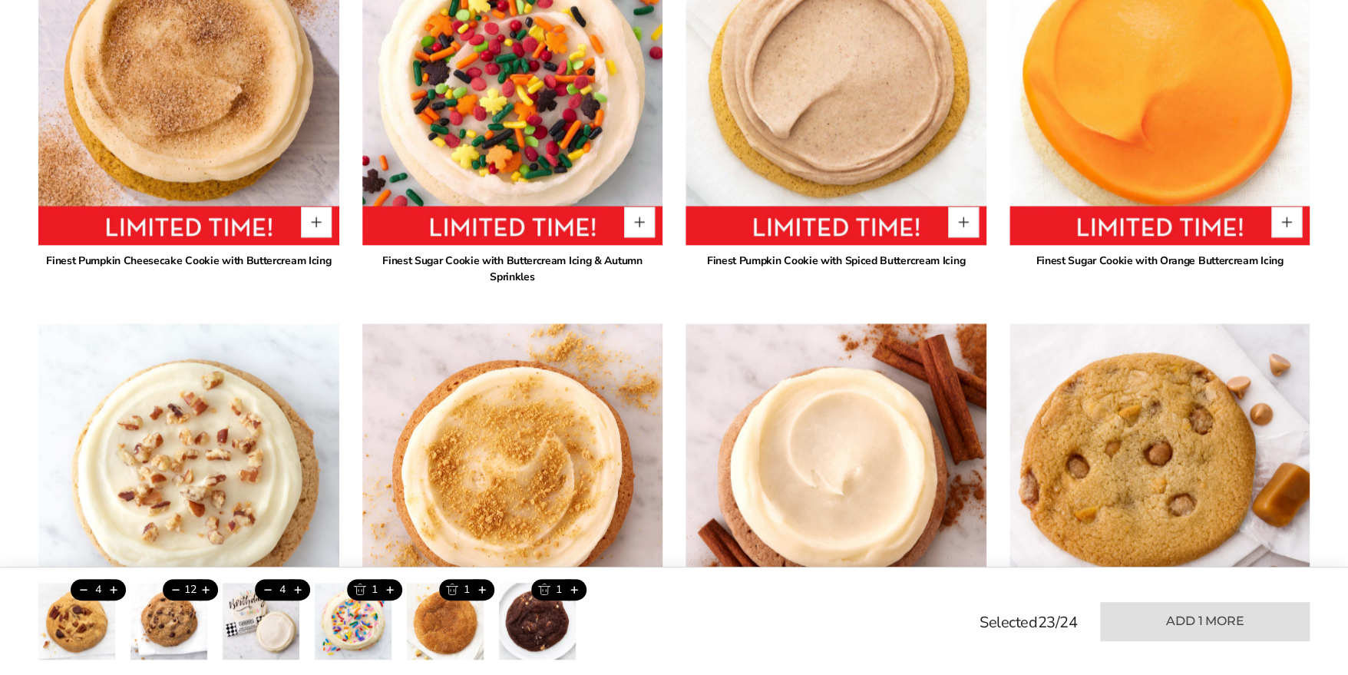
scroll to position [1194, 0]
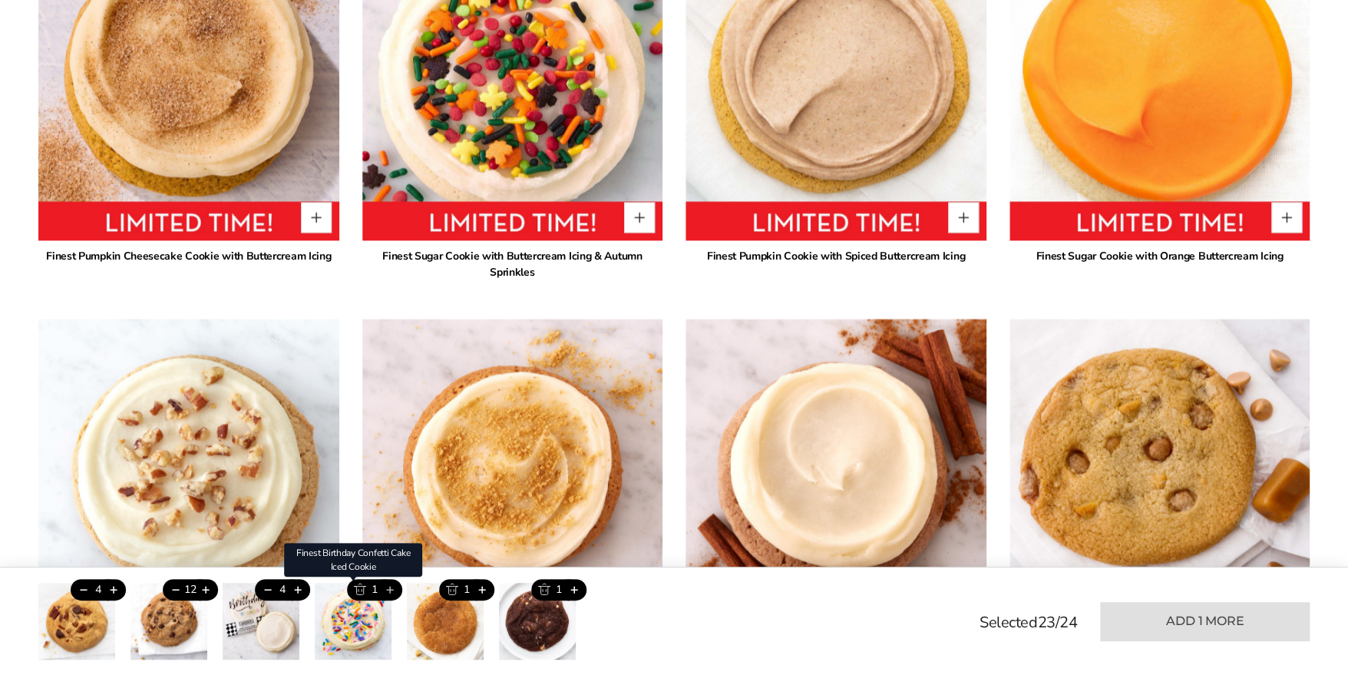
click at [390, 587] on button "Add this product" at bounding box center [389, 590] width 25 height 22
click at [390, 586] on button "Add this product" at bounding box center [389, 590] width 25 height 22
click at [362, 587] on button "Trash this product" at bounding box center [359, 590] width 25 height 22
click at [389, 588] on button "Add this product" at bounding box center [389, 590] width 25 height 22
type input "*"
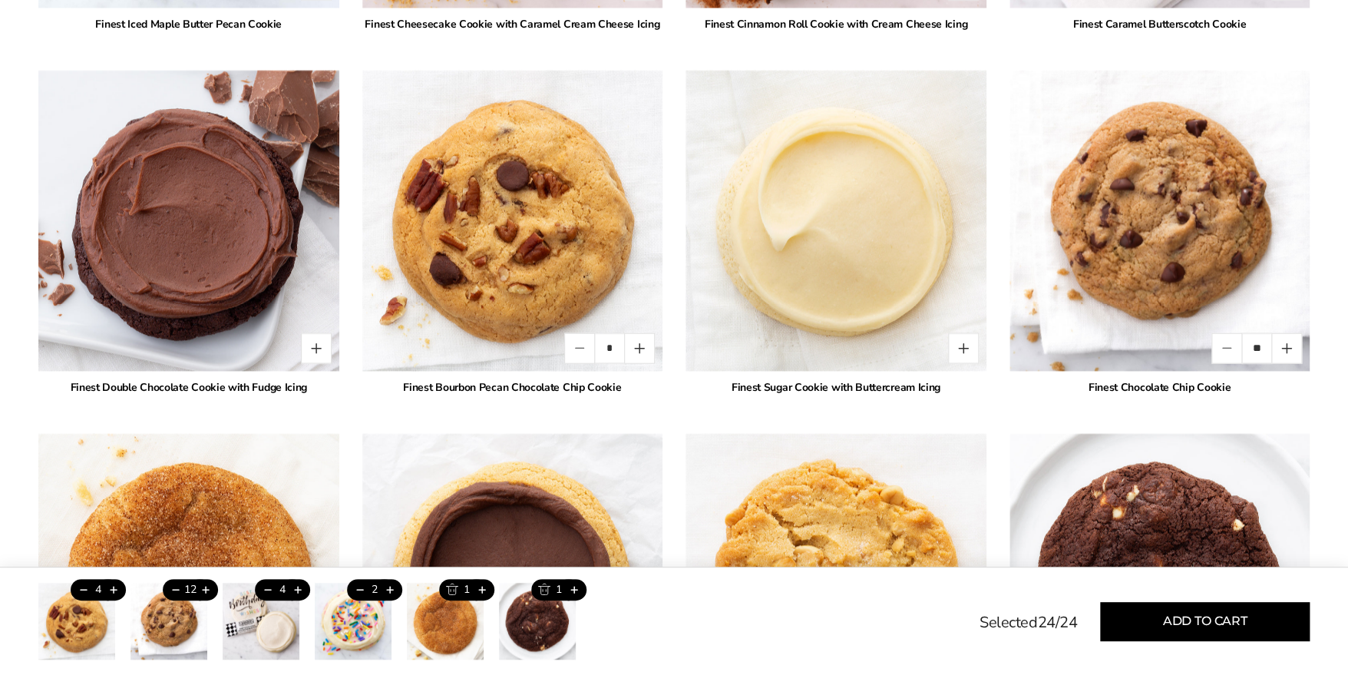
scroll to position [1808, 0]
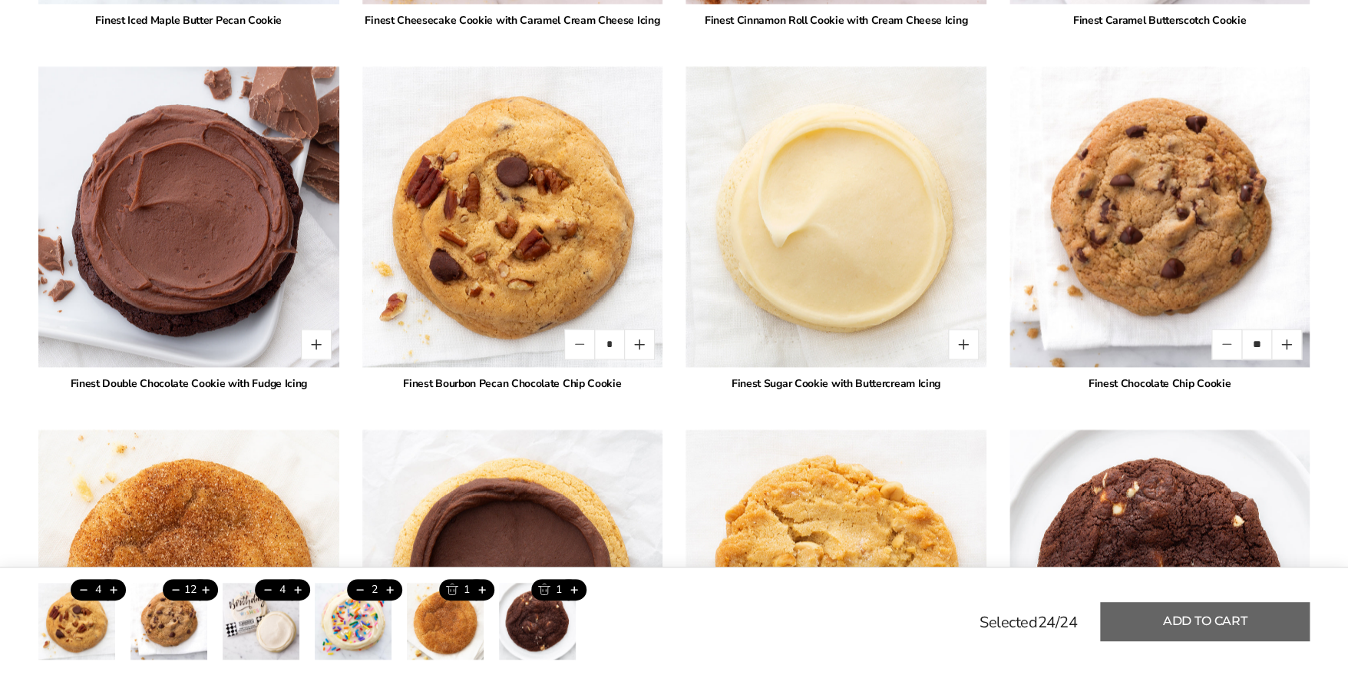
click at [1178, 615] on button "Add to cart" at bounding box center [1205, 621] width 210 height 39
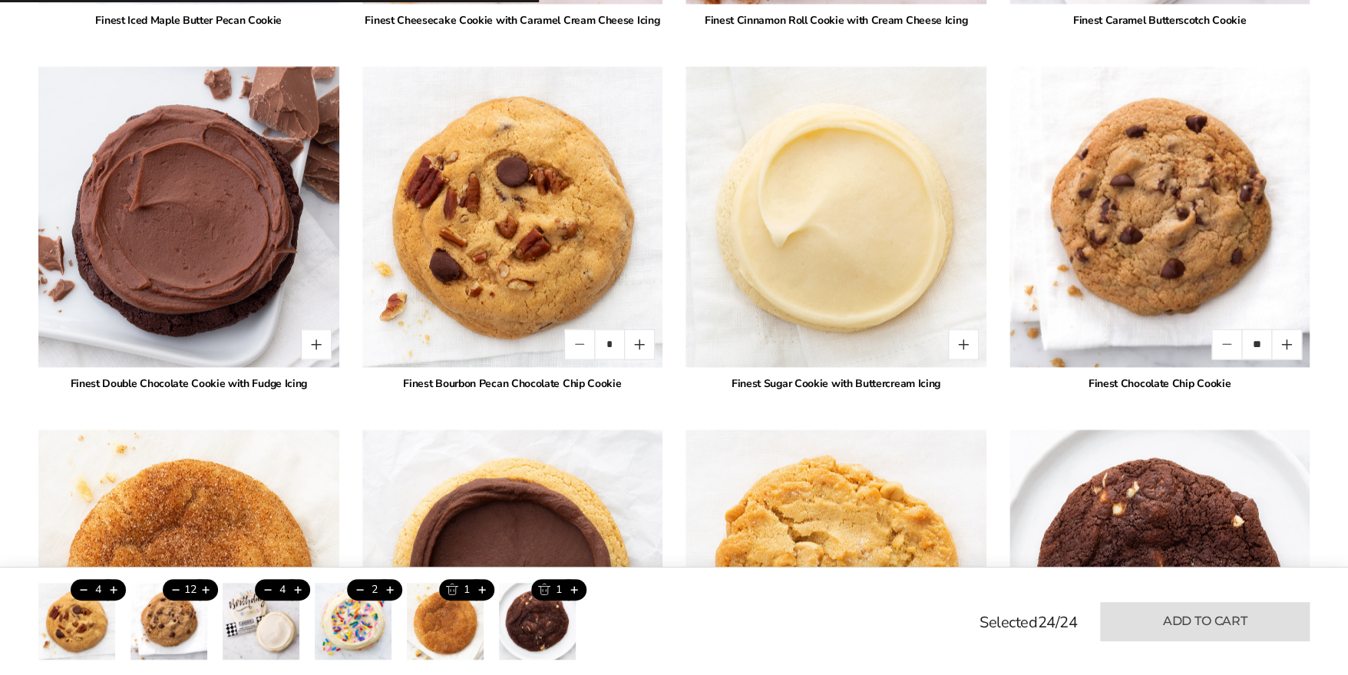
type input "*"
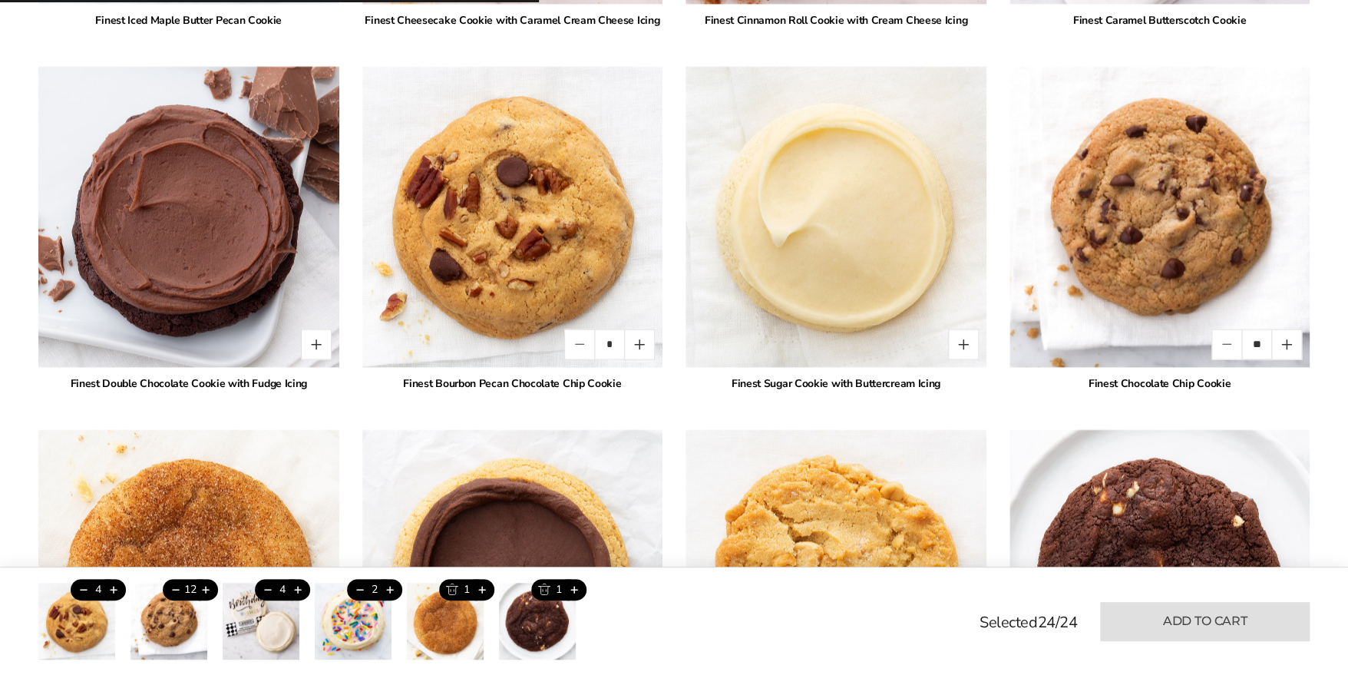
type input "*"
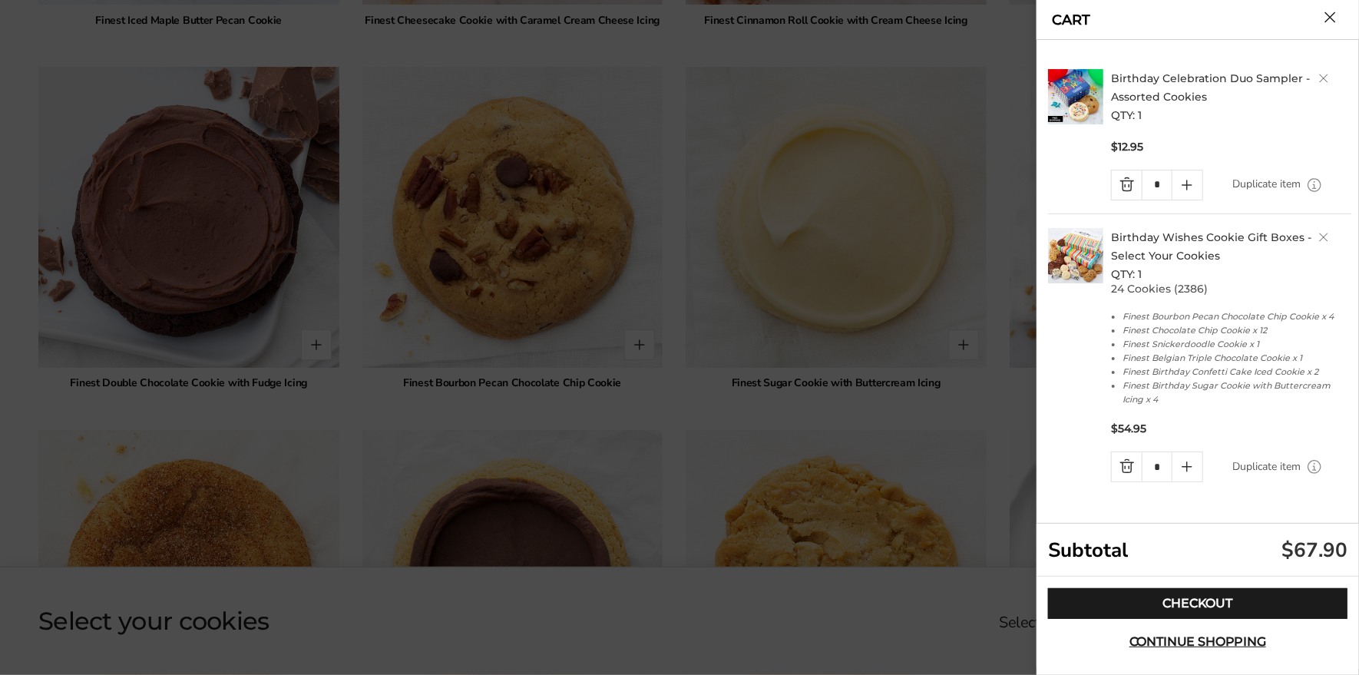
click at [1066, 372] on div at bounding box center [1075, 355] width 55 height 255
click at [627, 505] on div at bounding box center [679, 337] width 1359 height 675
